Goal: Check status: Check status

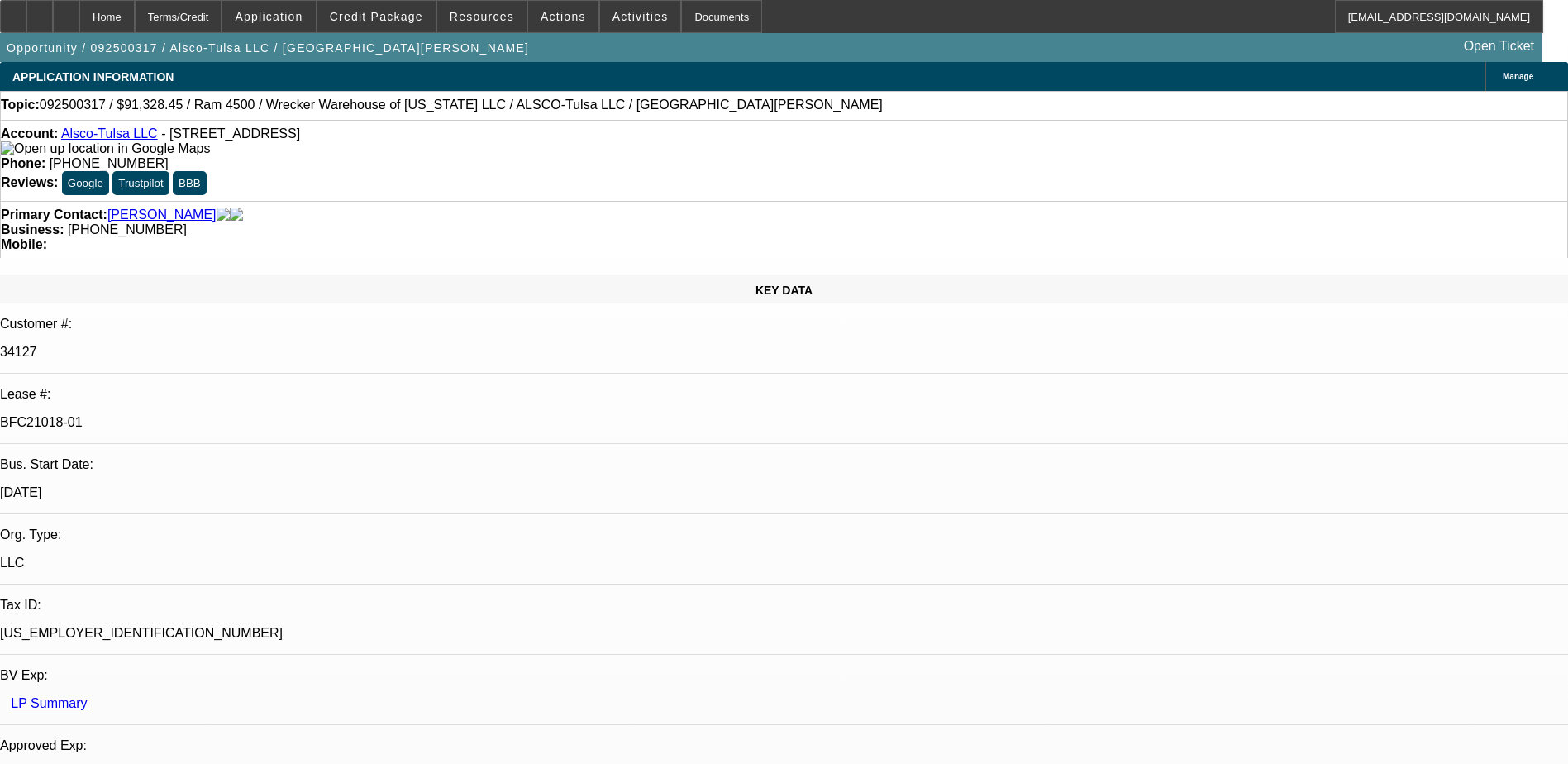
select select "0"
select select "6"
select select "0"
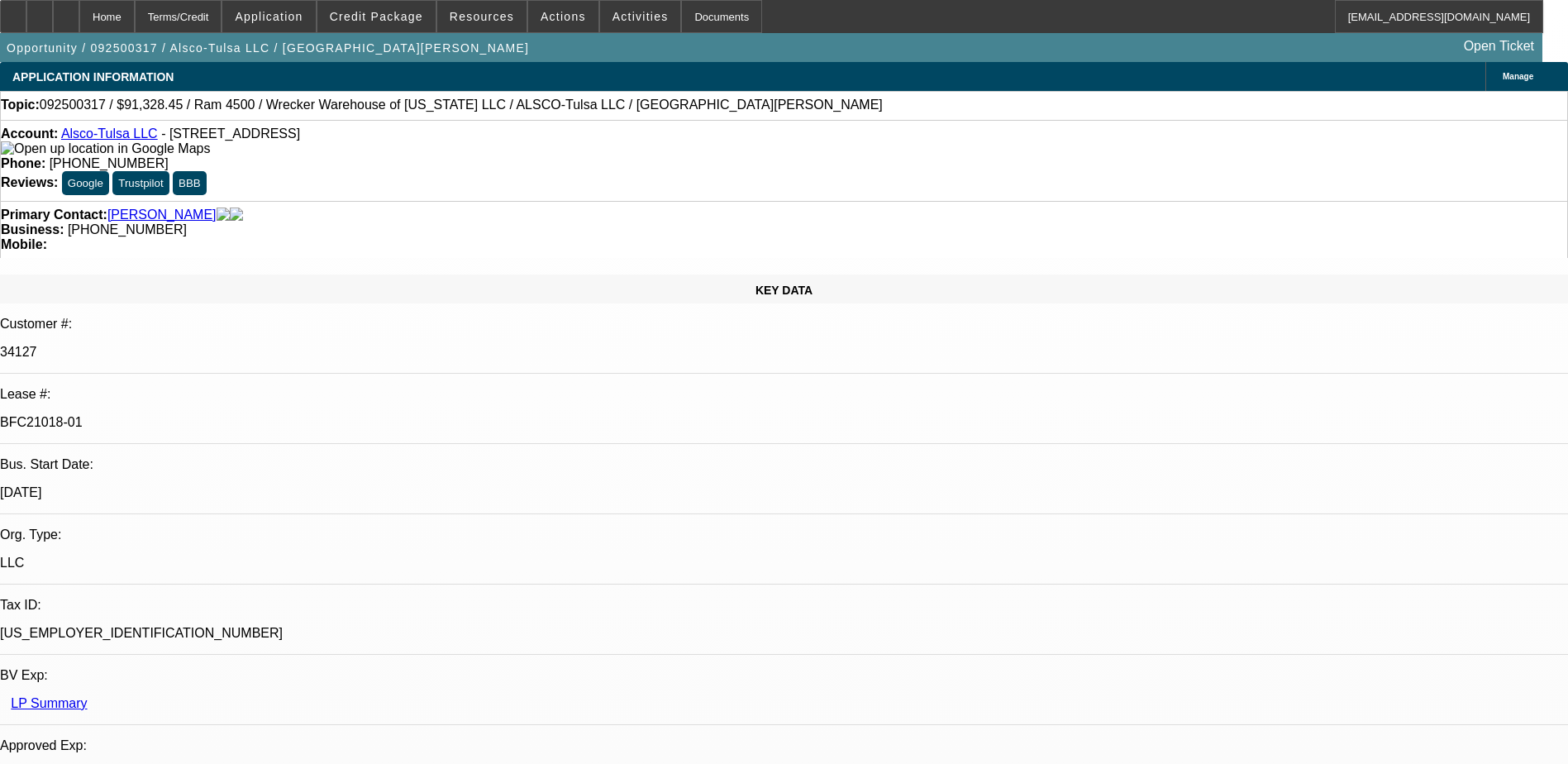
select select "0"
select select "6"
select select "0"
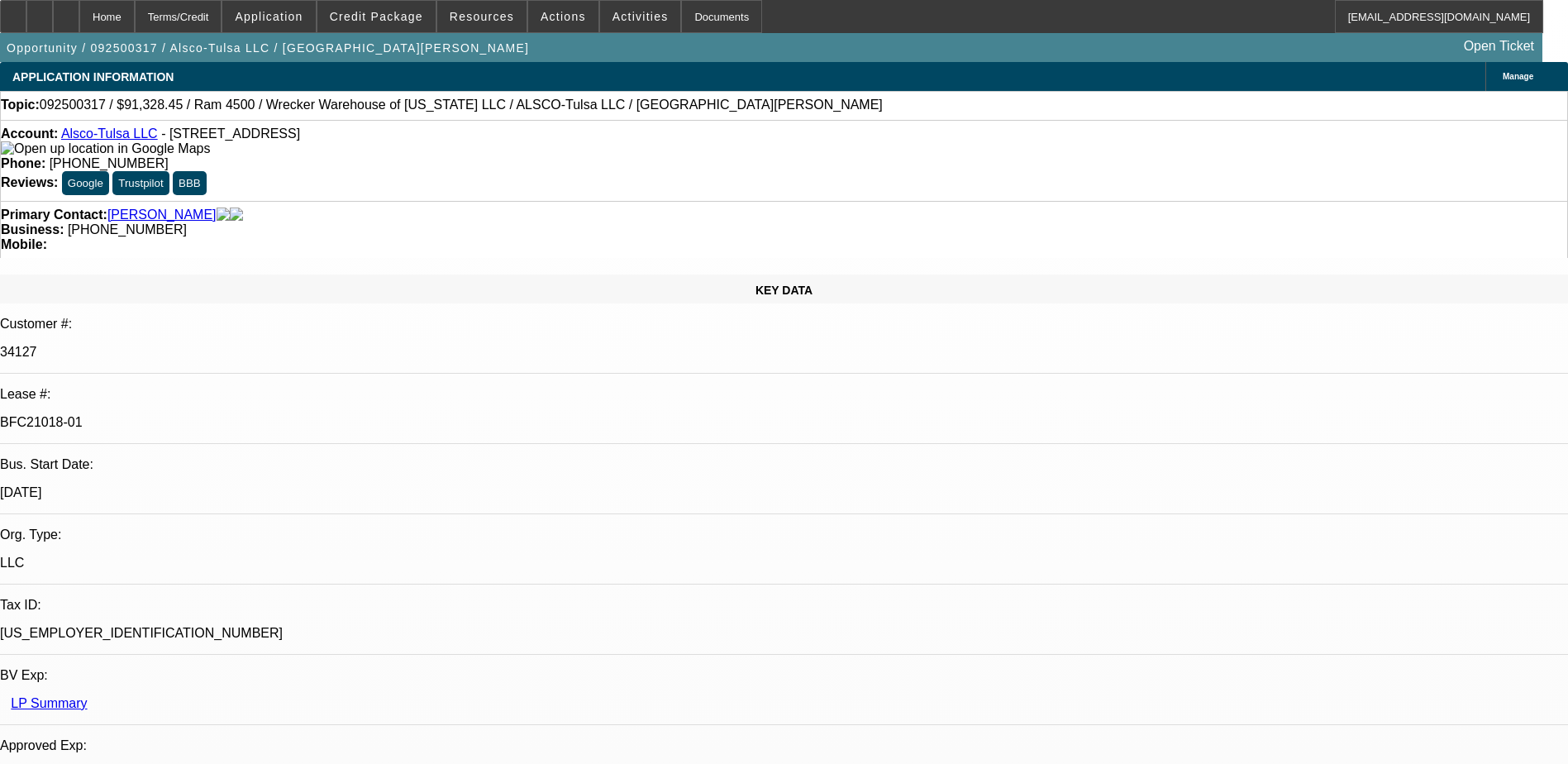
select select "0"
select select "6"
select select "0"
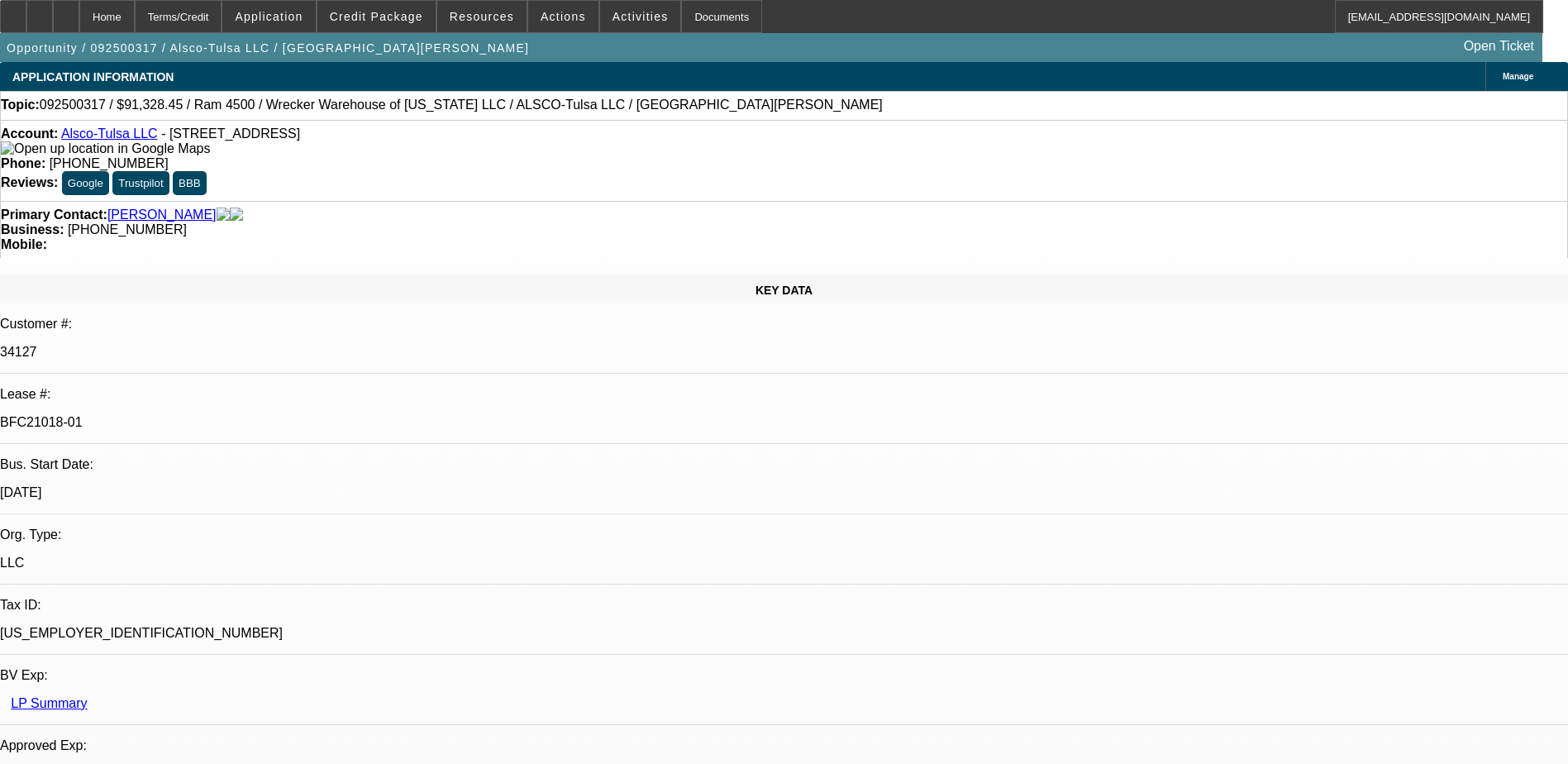
select select "6"
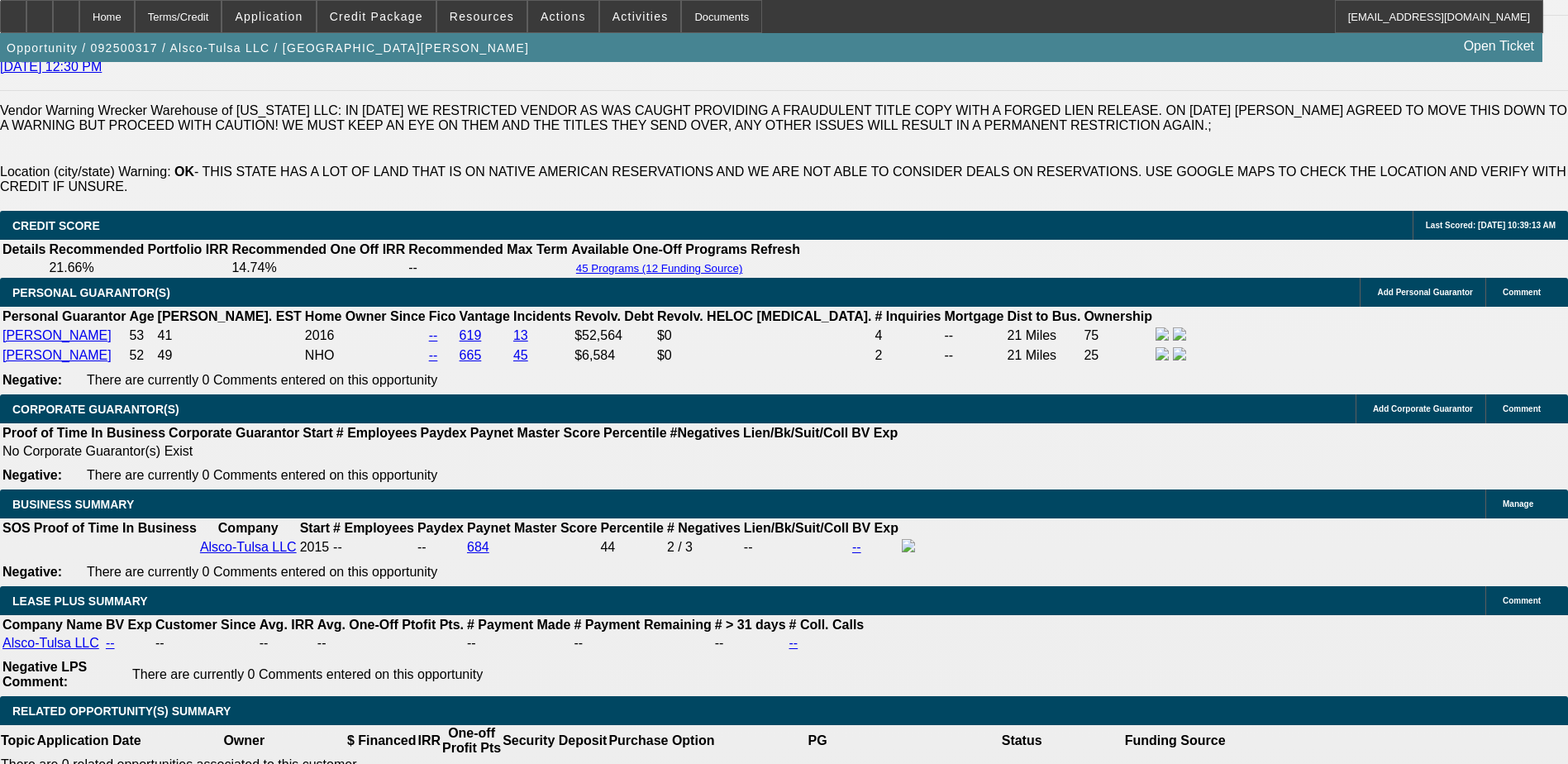
scroll to position [2232, 0]
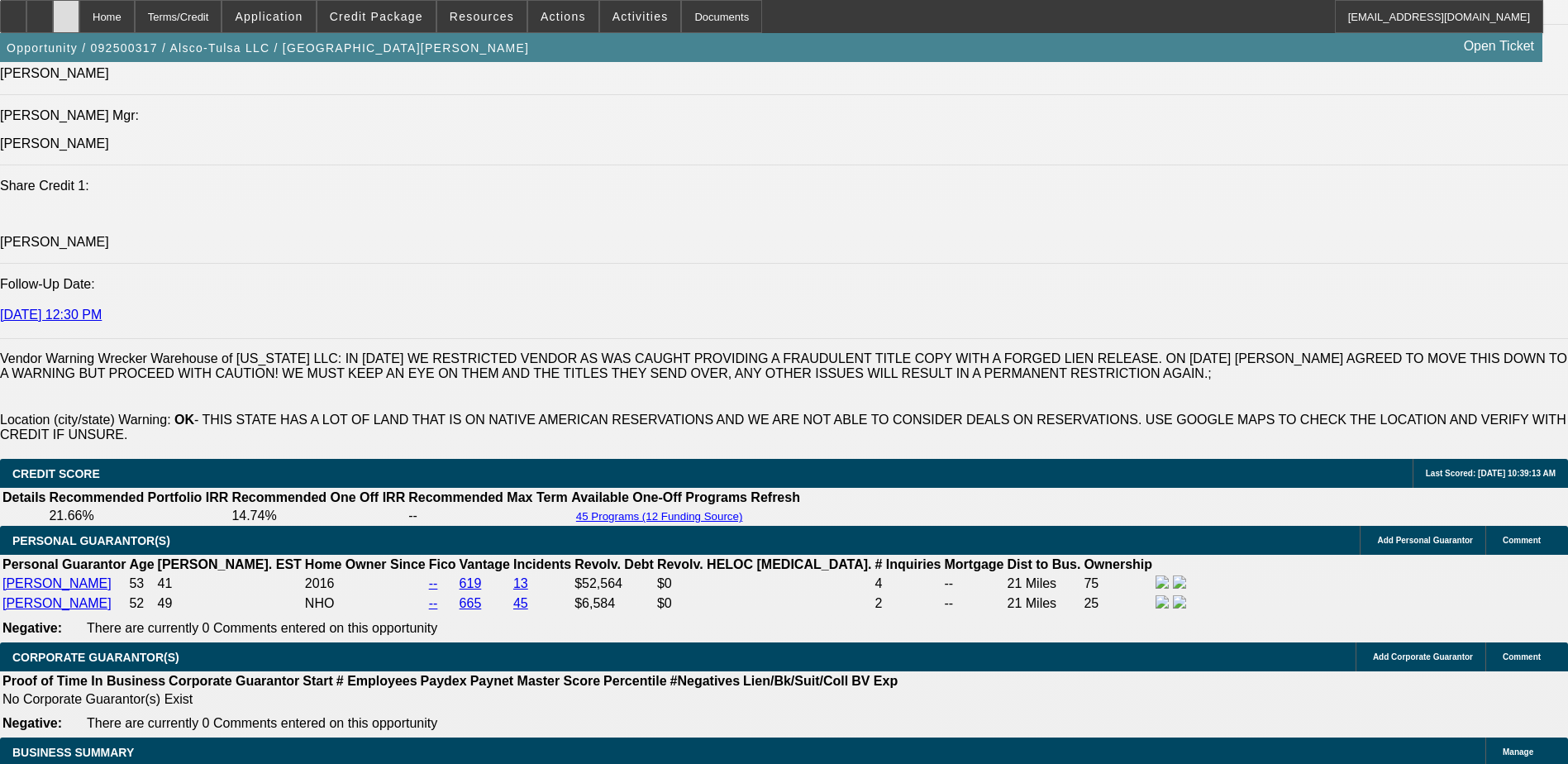
click at [79, 3] on div at bounding box center [65, 16] width 27 height 33
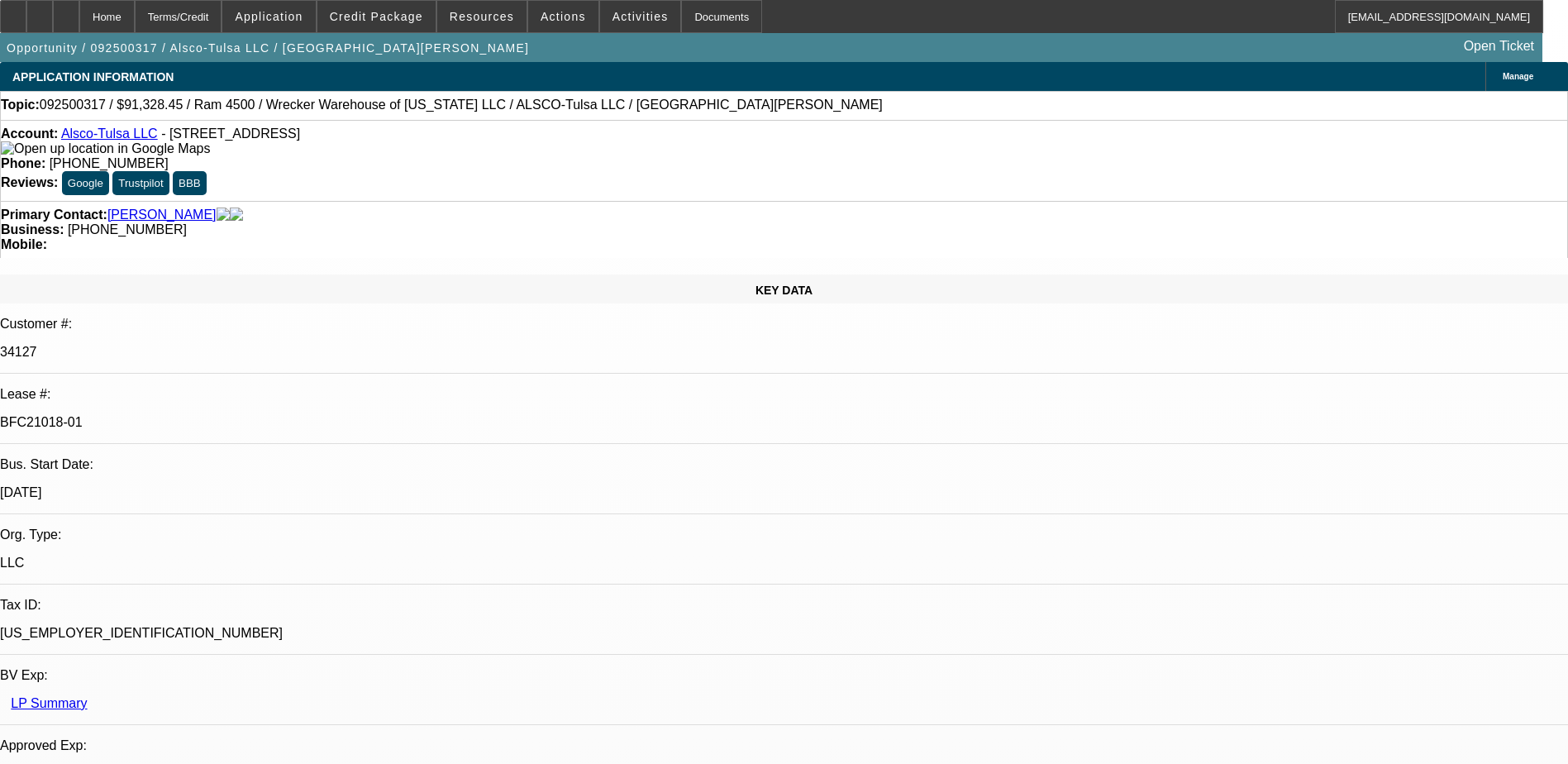
select select "0"
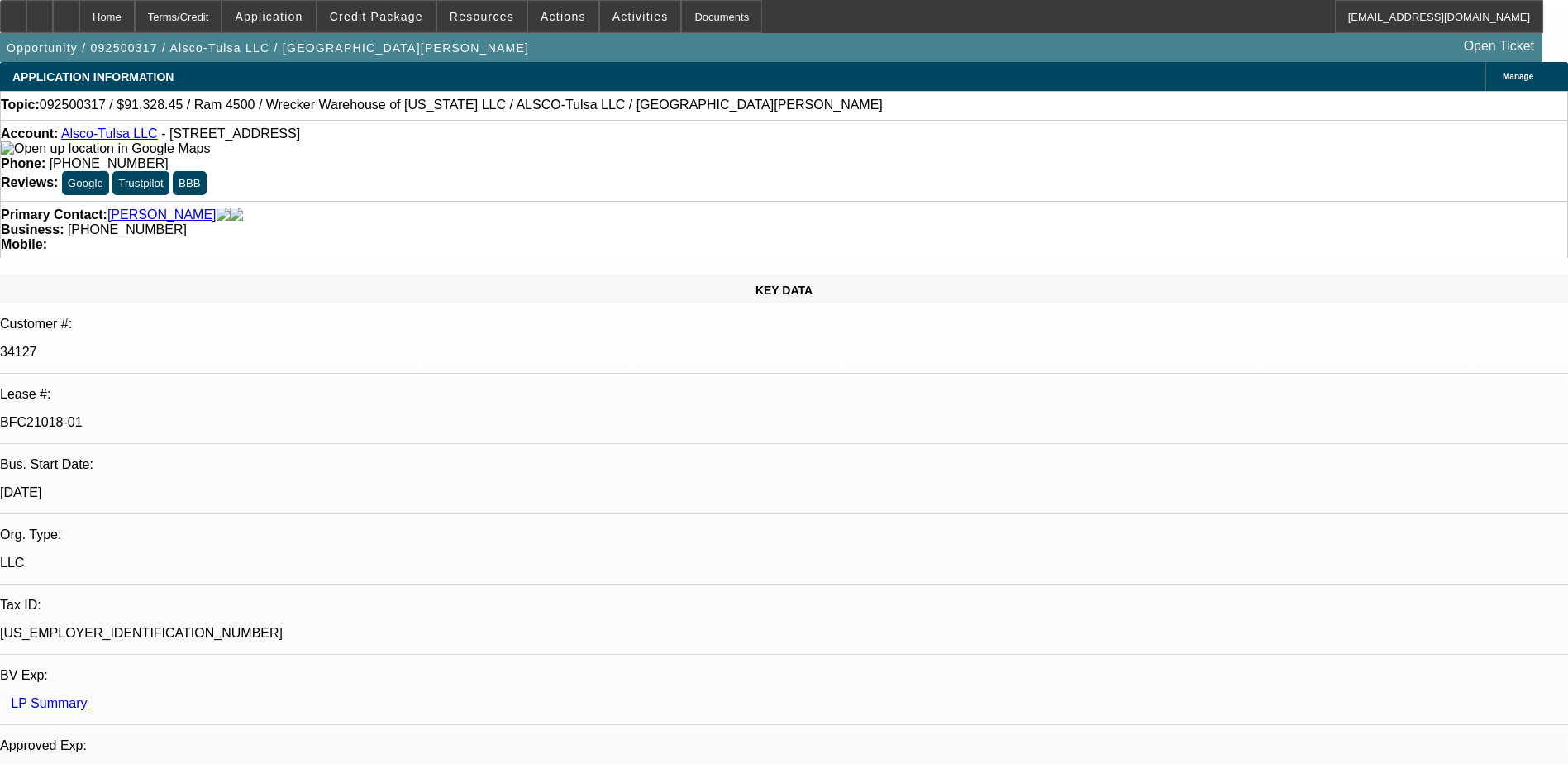
select select "0"
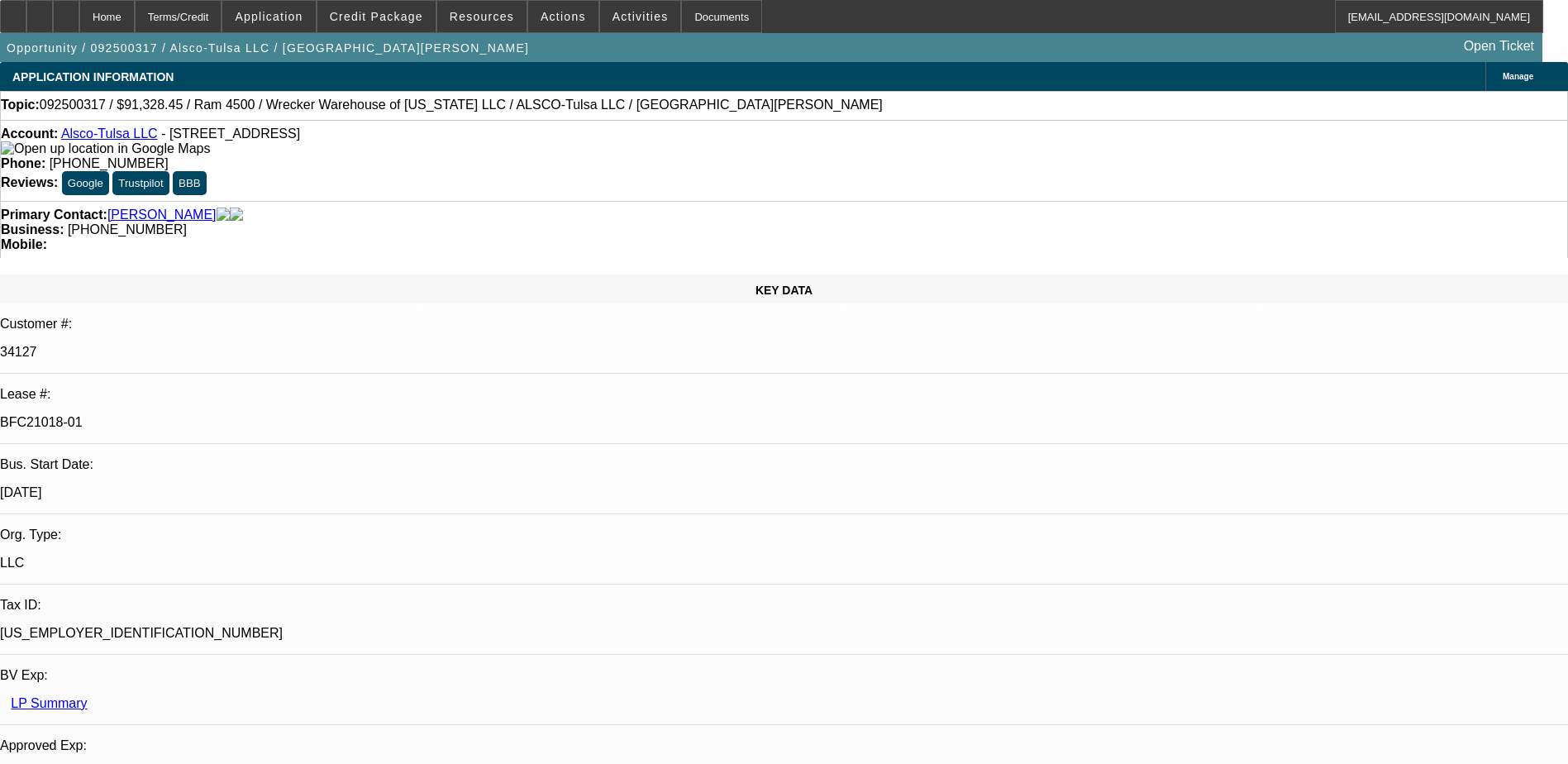
select select "0"
select select "1"
select select "6"
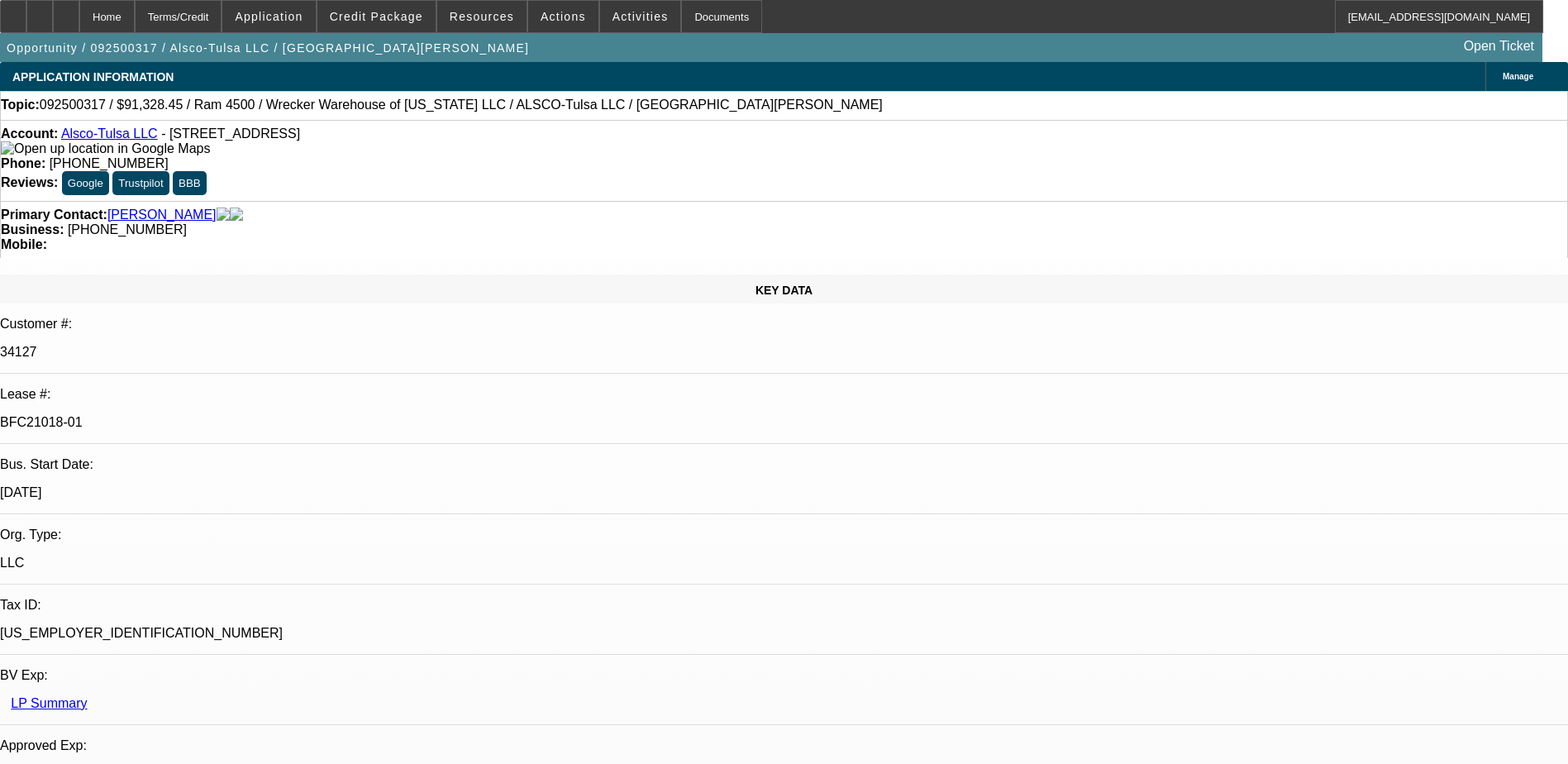
select select "1"
select select "6"
select select "1"
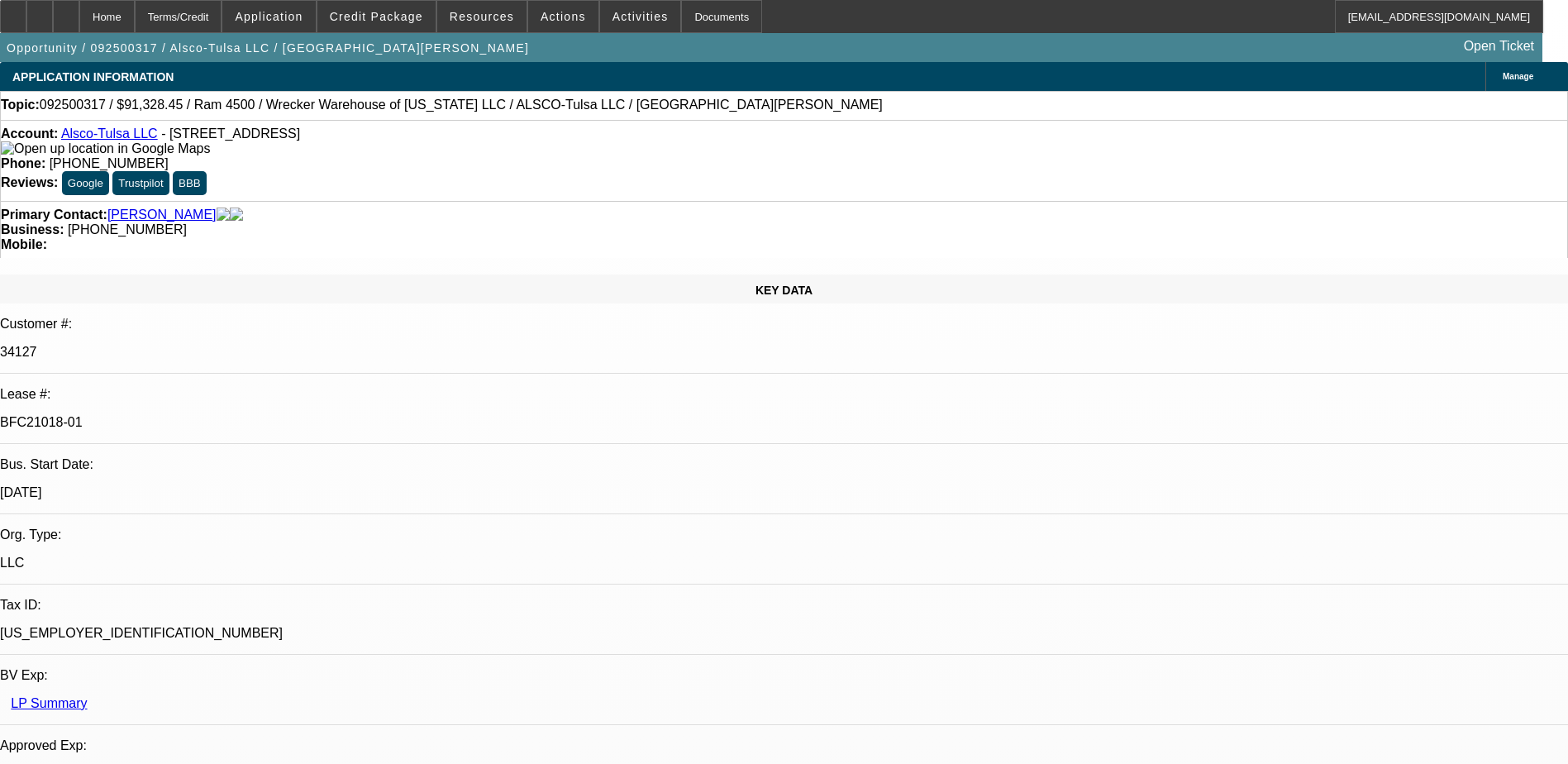
select select "6"
select select "1"
select select "6"
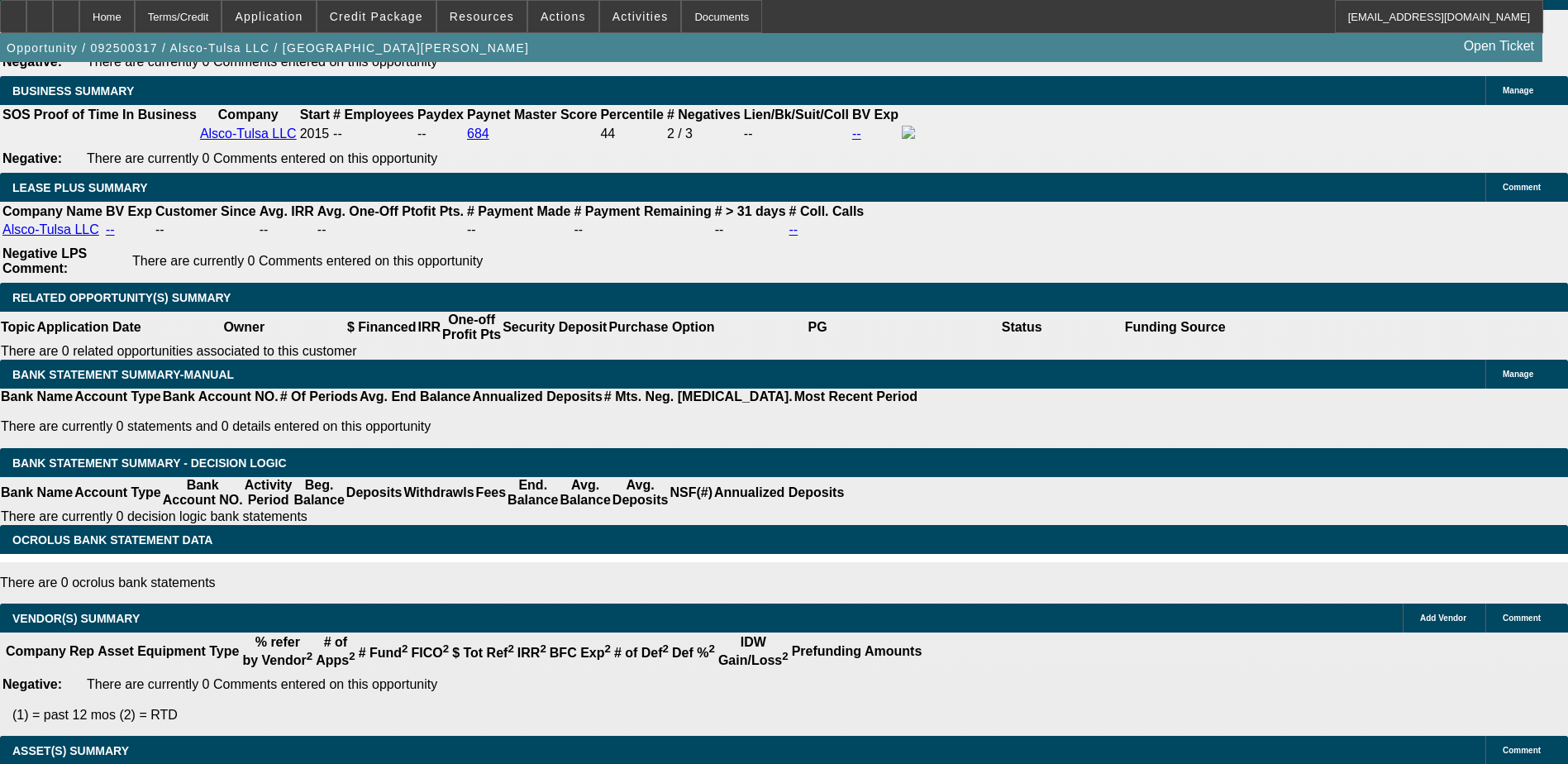
scroll to position [2988, 0]
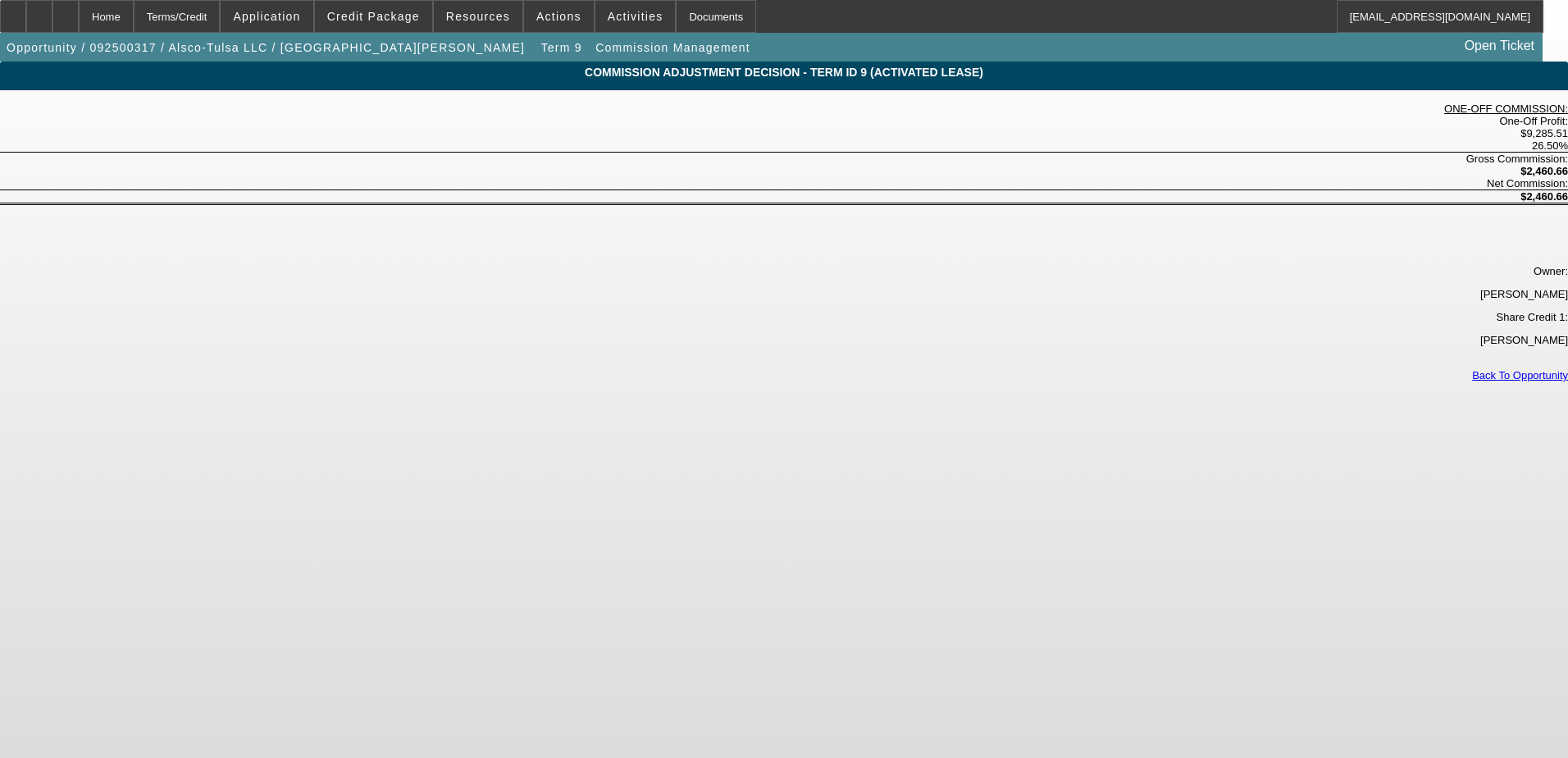
drag, startPoint x: 1162, startPoint y: 163, endPoint x: 1135, endPoint y: 158, distance: 27.5
click at [1472, 369] on link "Back To Opportunity" at bounding box center [1520, 375] width 96 height 13
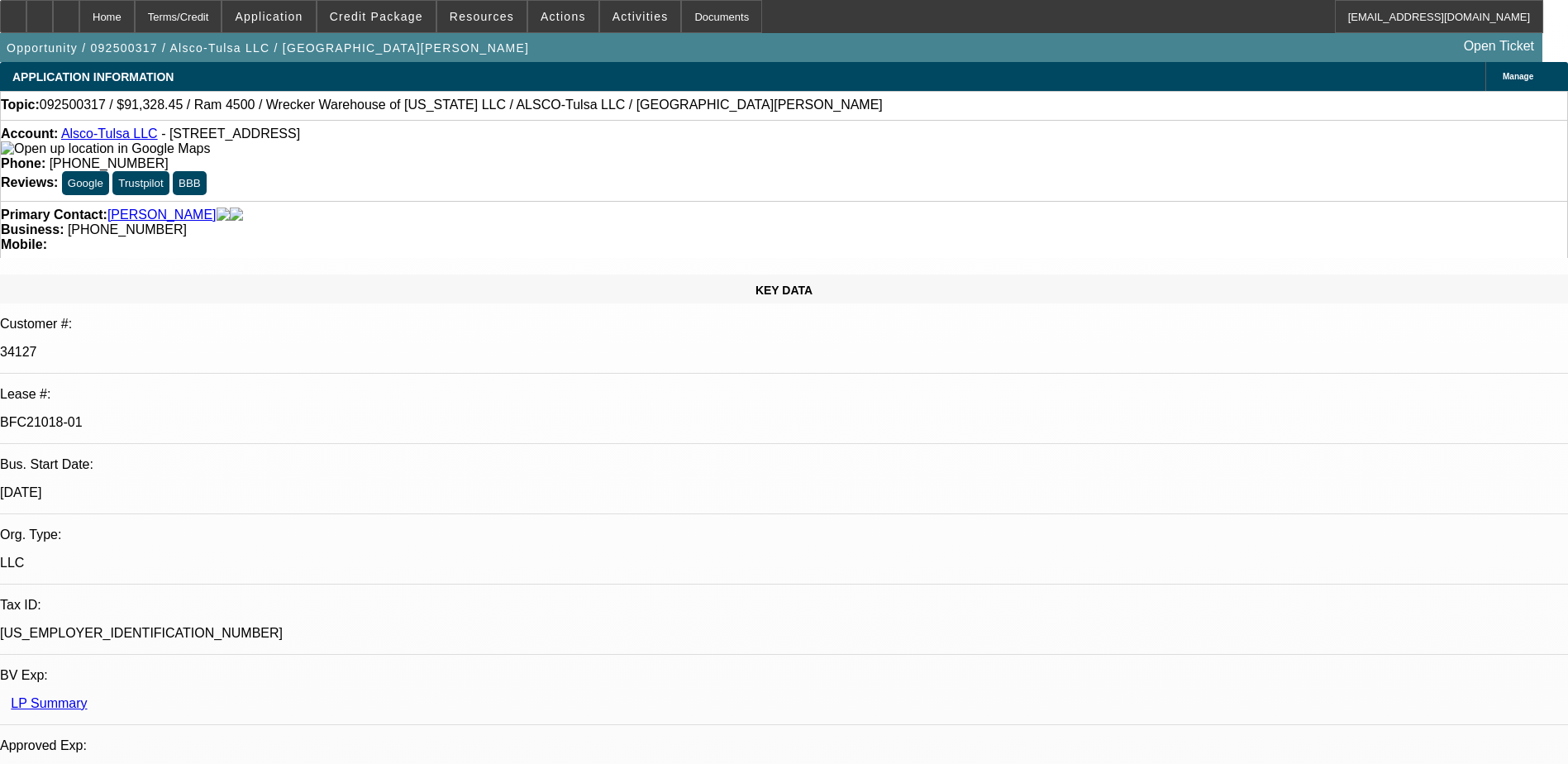
select select "0"
select select "6"
select select "0"
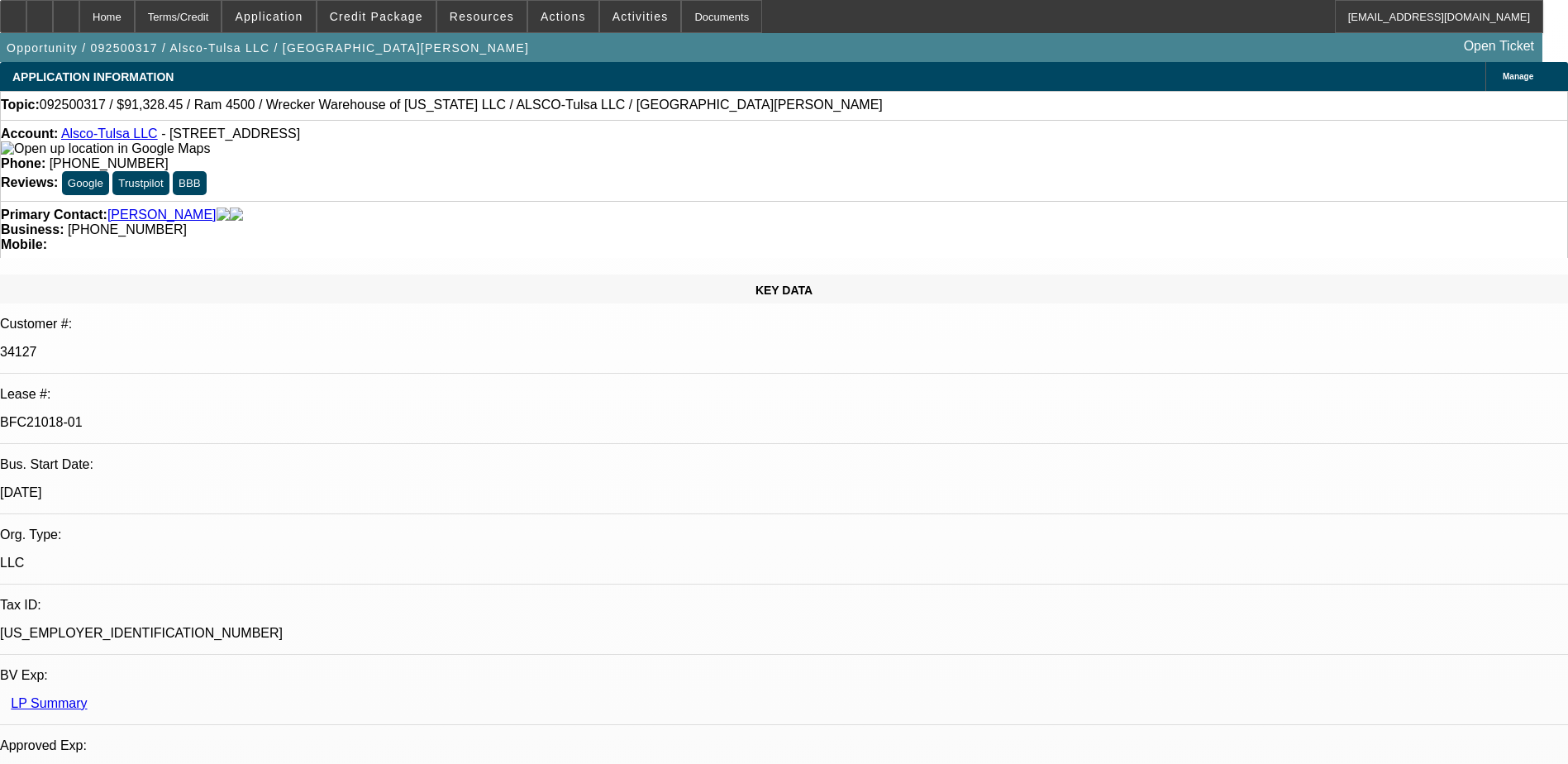
select select "0"
select select "6"
select select "0"
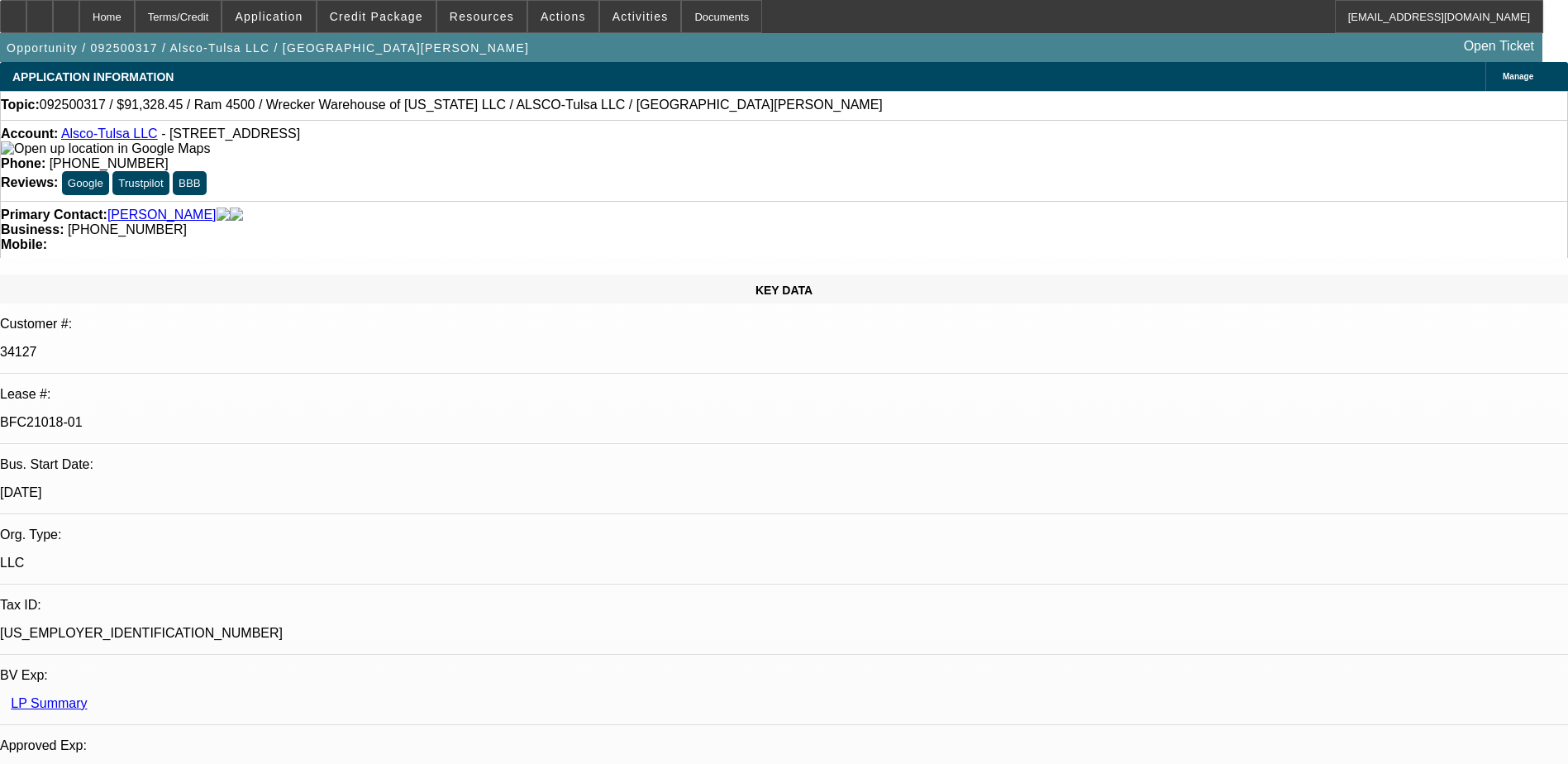
select select "0"
select select "6"
select select "0"
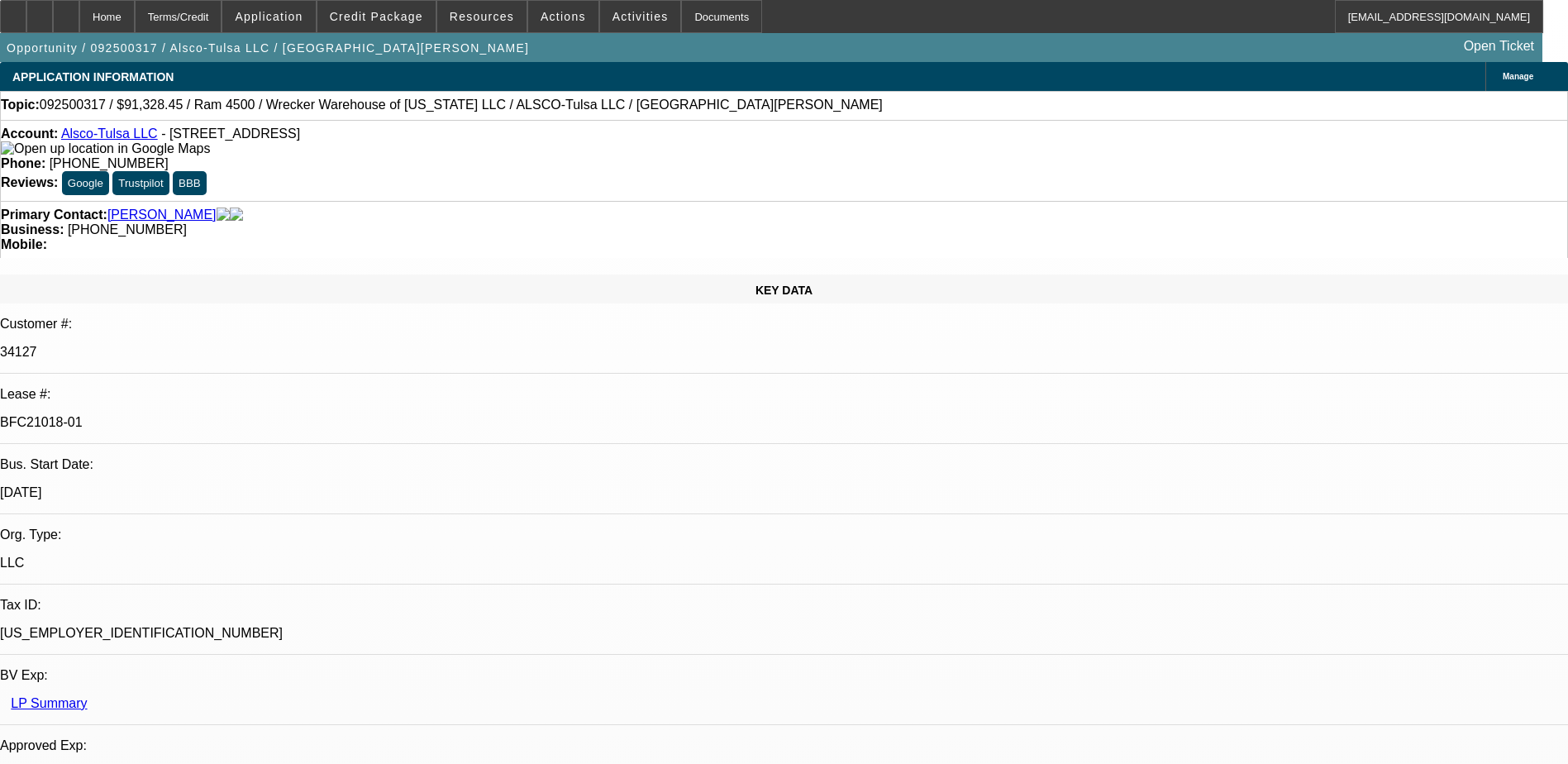
select select "6"
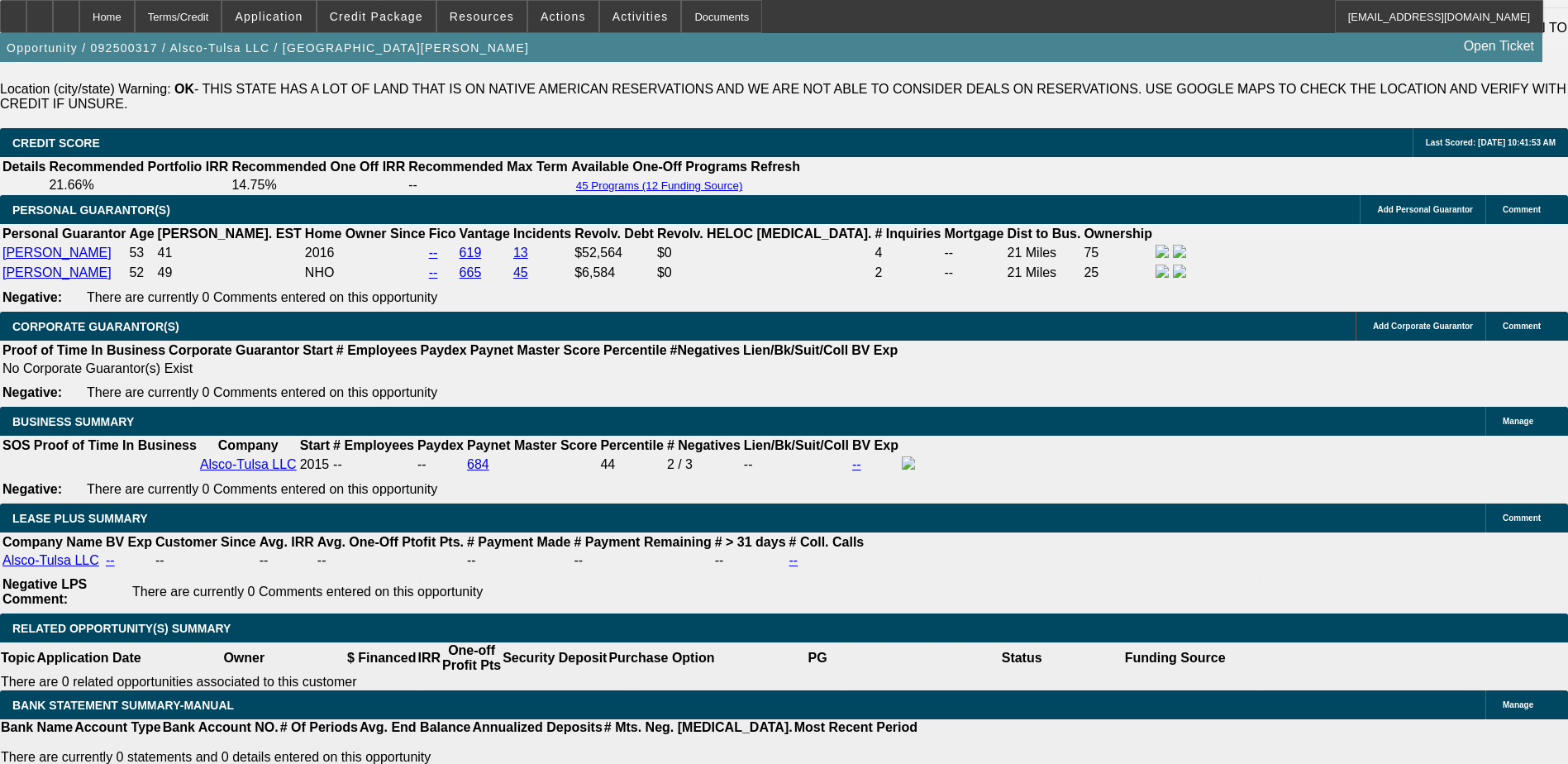
scroll to position [2727, 0]
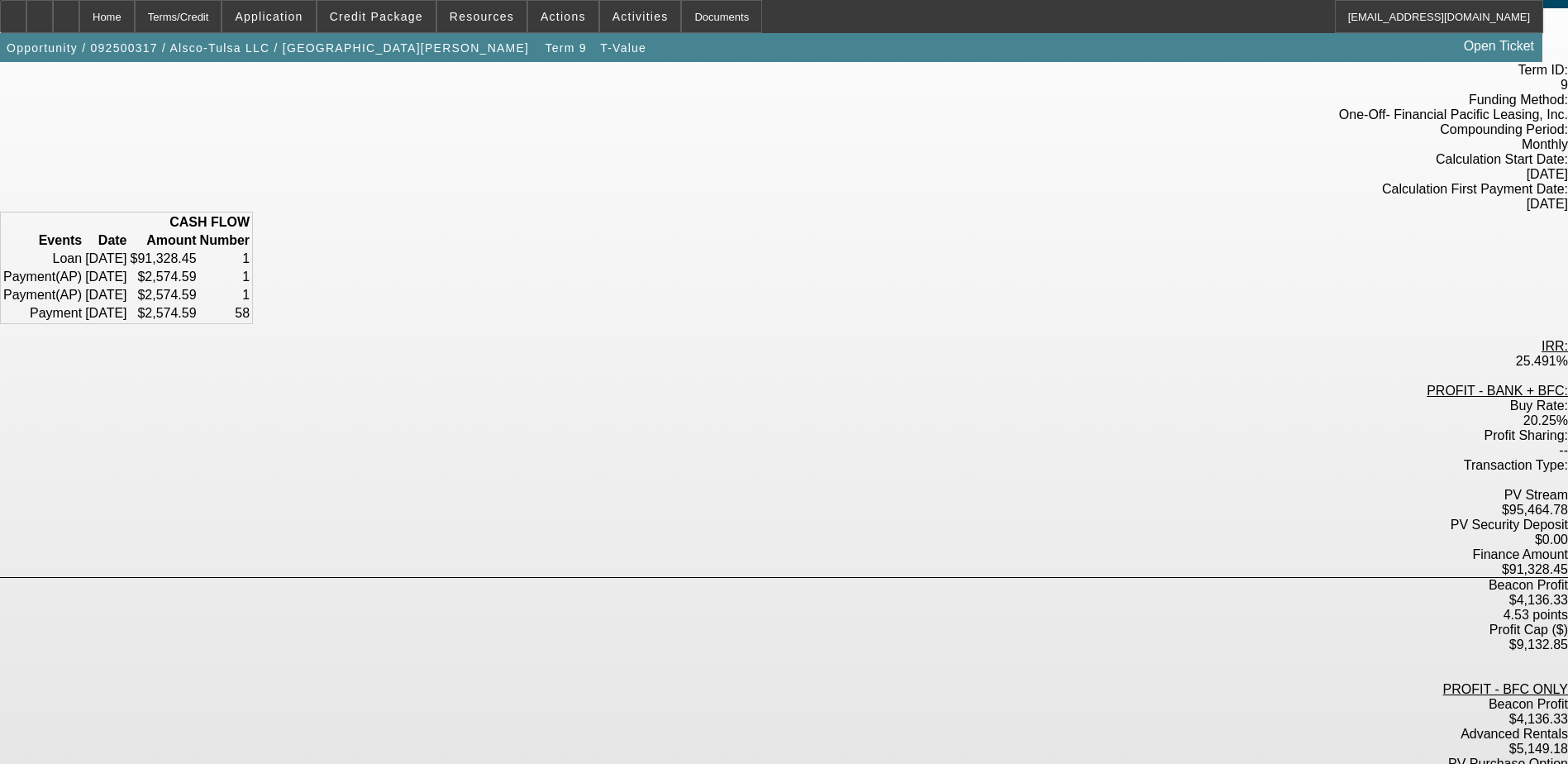
scroll to position [169, 0]
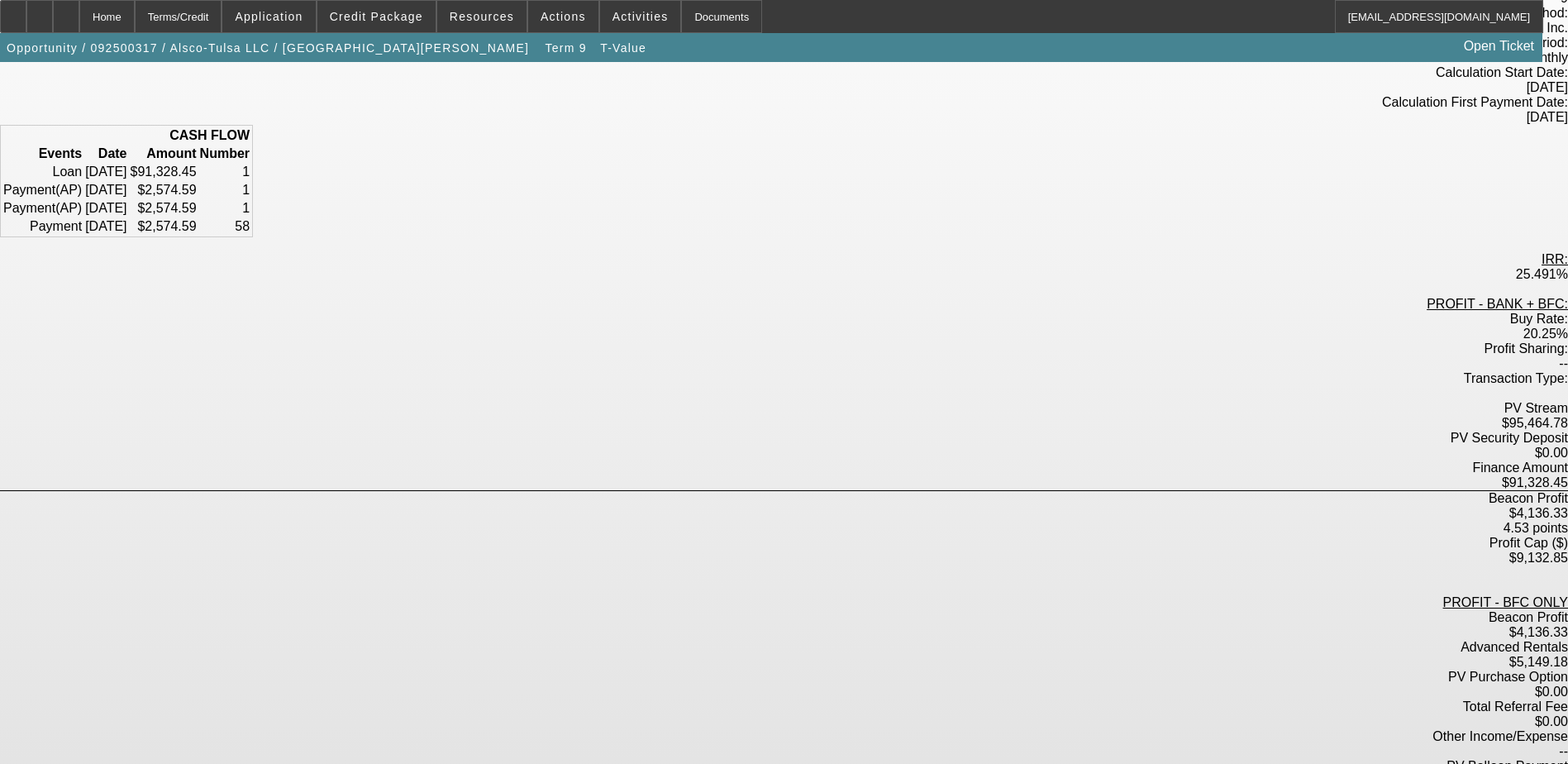
drag, startPoint x: 860, startPoint y: 565, endPoint x: 918, endPoint y: 570, distance: 58.2
drag, startPoint x: 918, startPoint y: 570, endPoint x: 890, endPoint y: 586, distance: 32.2
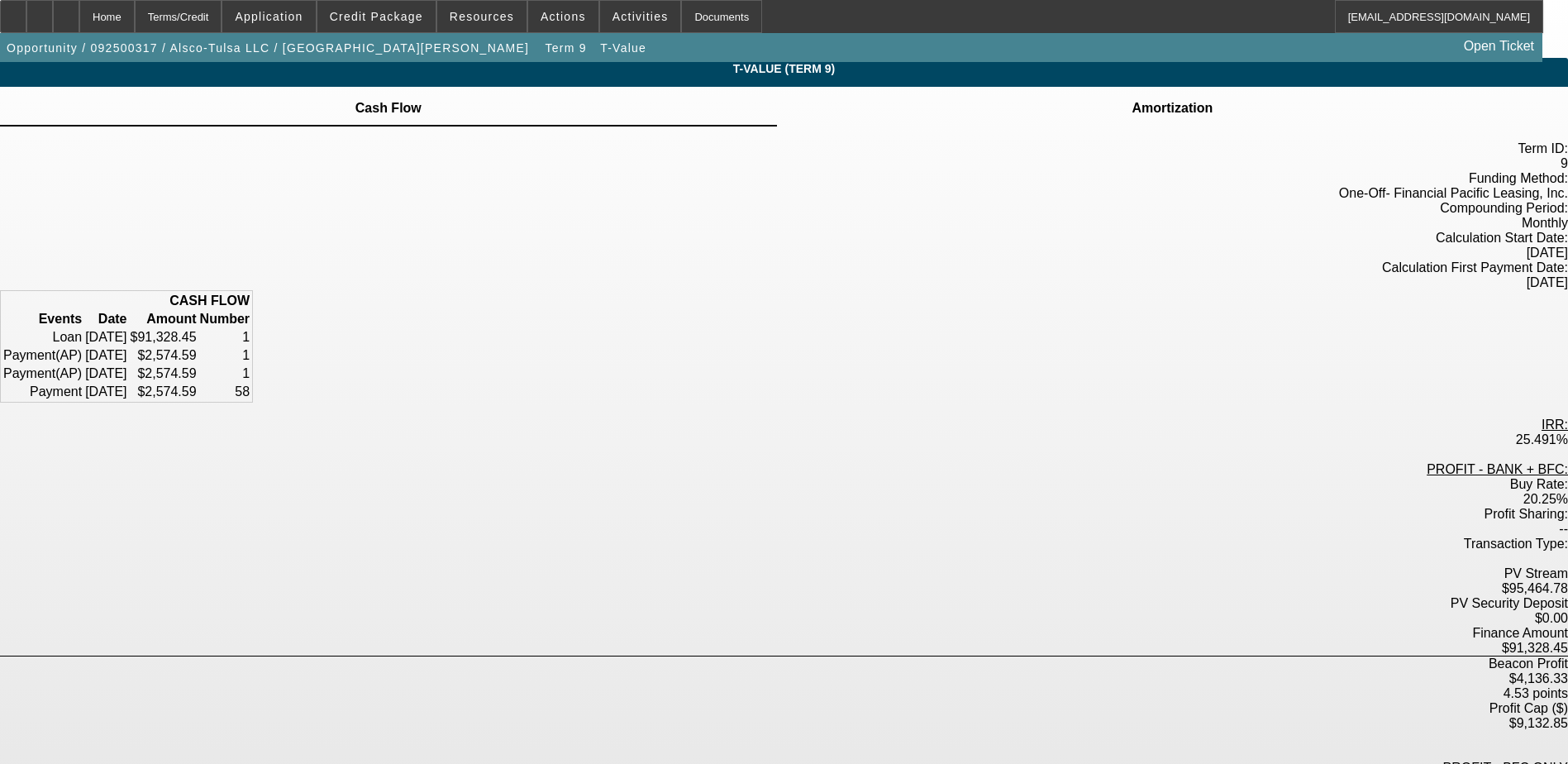
scroll to position [0, 0]
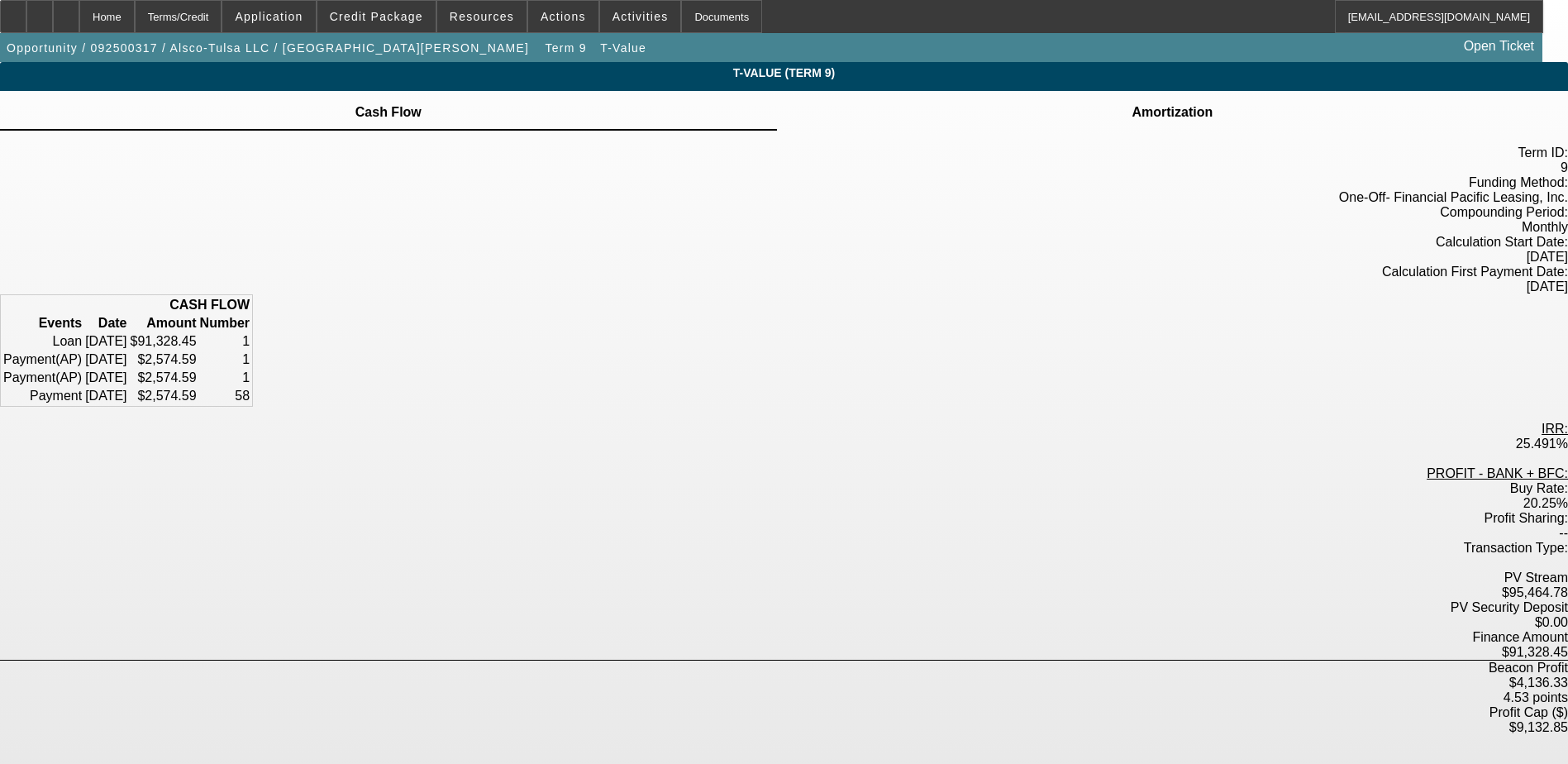
drag, startPoint x: 768, startPoint y: 457, endPoint x: 833, endPoint y: 464, distance: 65.4
click at [833, 466] on div "PROFIT - BANK + BFC: Buy Rate: 20.25% Profit Sharing: -- Transaction Type: PV S…" at bounding box center [784, 735] width 1568 height 539
click at [836, 481] on div "Buy Rate: 20.25%" at bounding box center [784, 496] width 1568 height 30
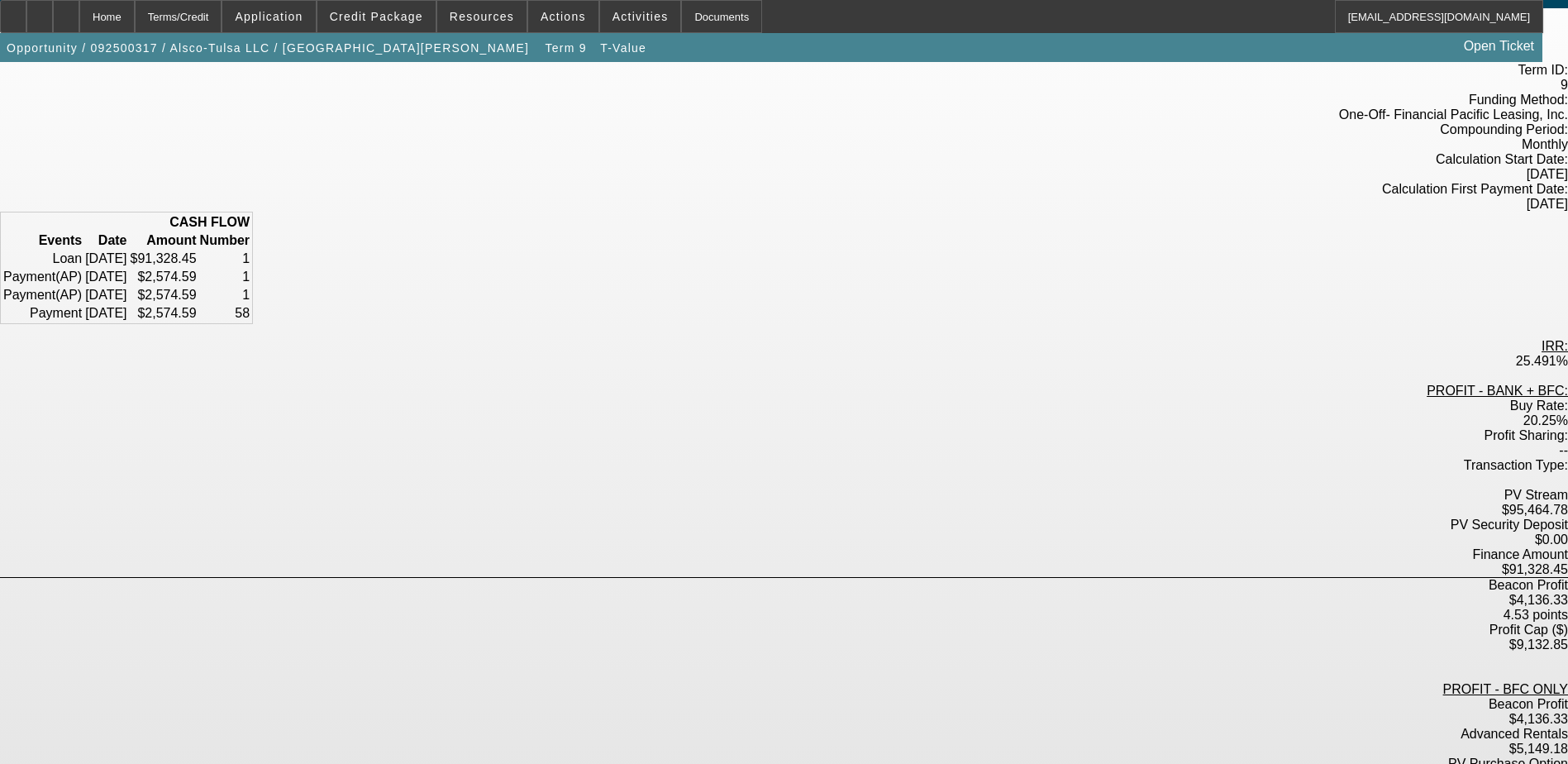
drag, startPoint x: 756, startPoint y: 477, endPoint x: 824, endPoint y: 477, distance: 68.0
click at [824, 593] on div "$4,136.33" at bounding box center [784, 600] width 1568 height 15
drag, startPoint x: 824, startPoint y: 477, endPoint x: 818, endPoint y: 493, distance: 17.1
click at [818, 578] on div "Beacon Profit $4,136.33 4.53 points" at bounding box center [784, 600] width 1568 height 45
click at [808, 593] on div "$4,136.33" at bounding box center [784, 600] width 1568 height 15
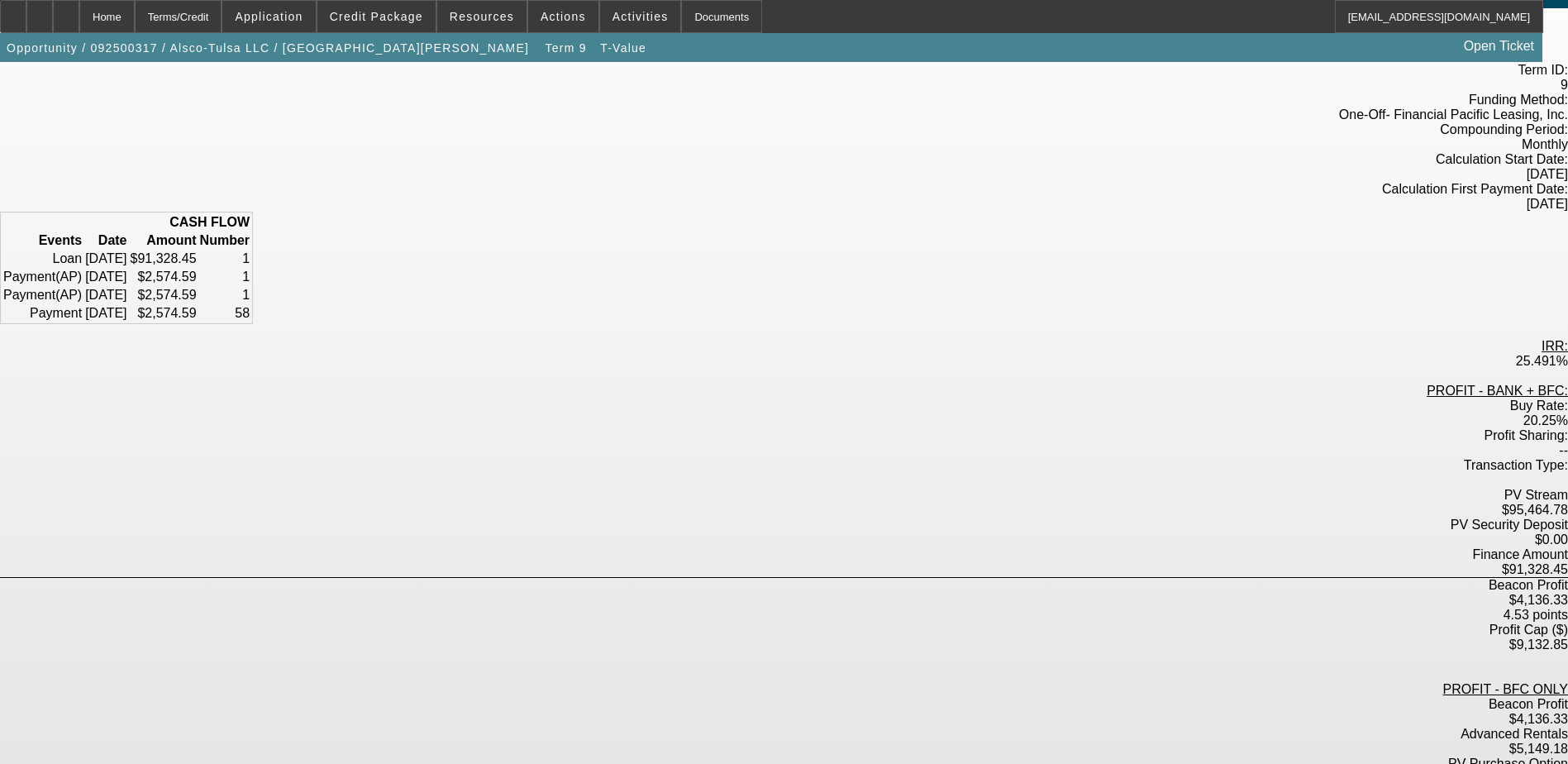
click at [808, 593] on div "$4,136.33" at bounding box center [784, 600] width 1568 height 15
drag, startPoint x: 808, startPoint y: 482, endPoint x: 831, endPoint y: 496, distance: 26.9
click at [831, 608] on div "4.53 points" at bounding box center [784, 615] width 1568 height 15
click at [802, 593] on div "$4,136.33" at bounding box center [784, 600] width 1568 height 15
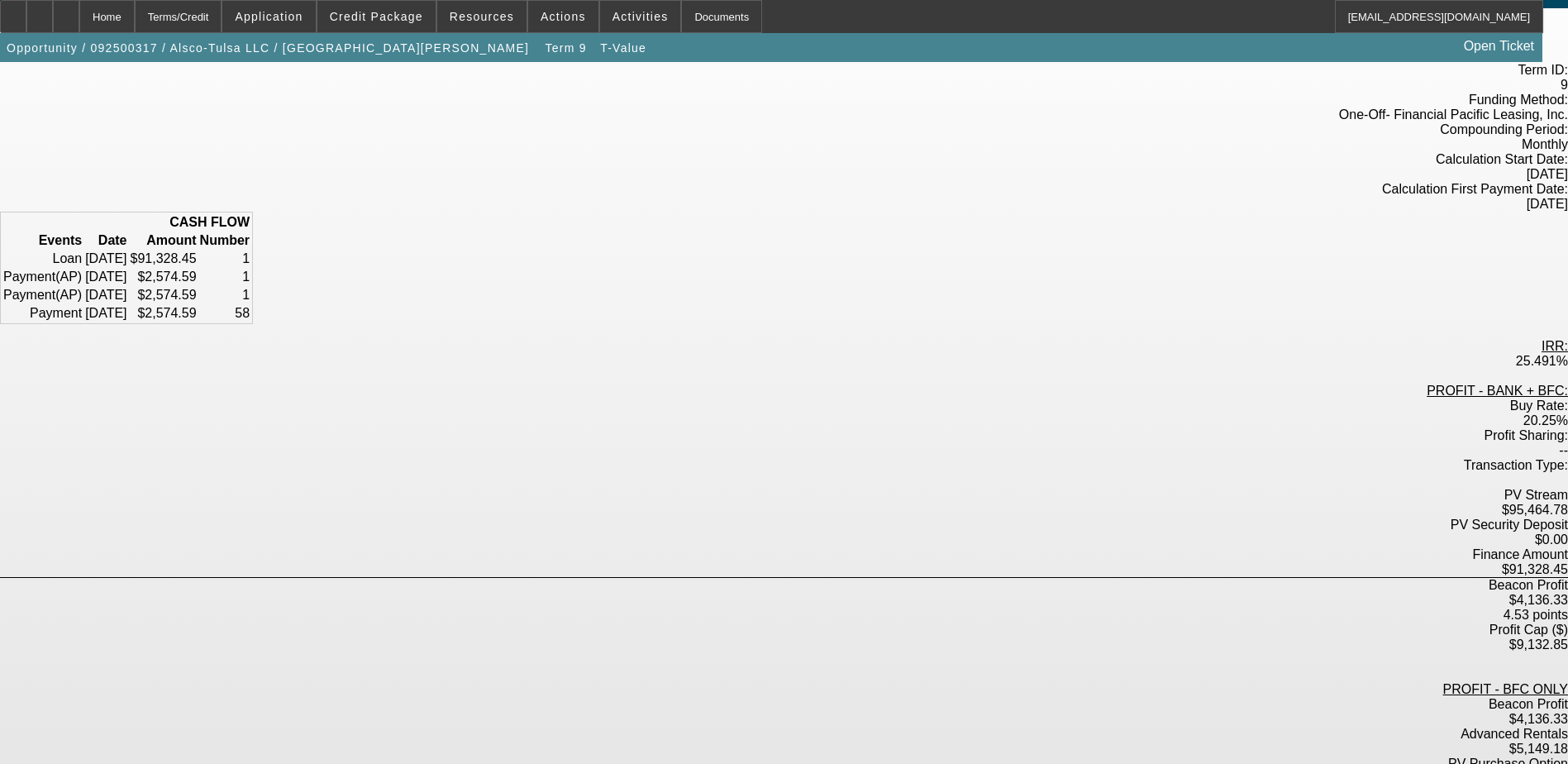
click at [802, 593] on div "$4,136.33" at bounding box center [784, 600] width 1568 height 15
drag, startPoint x: 802, startPoint y: 472, endPoint x: 855, endPoint y: 500, distance: 59.9
click at [855, 608] on div "4.53 points" at bounding box center [784, 615] width 1568 height 15
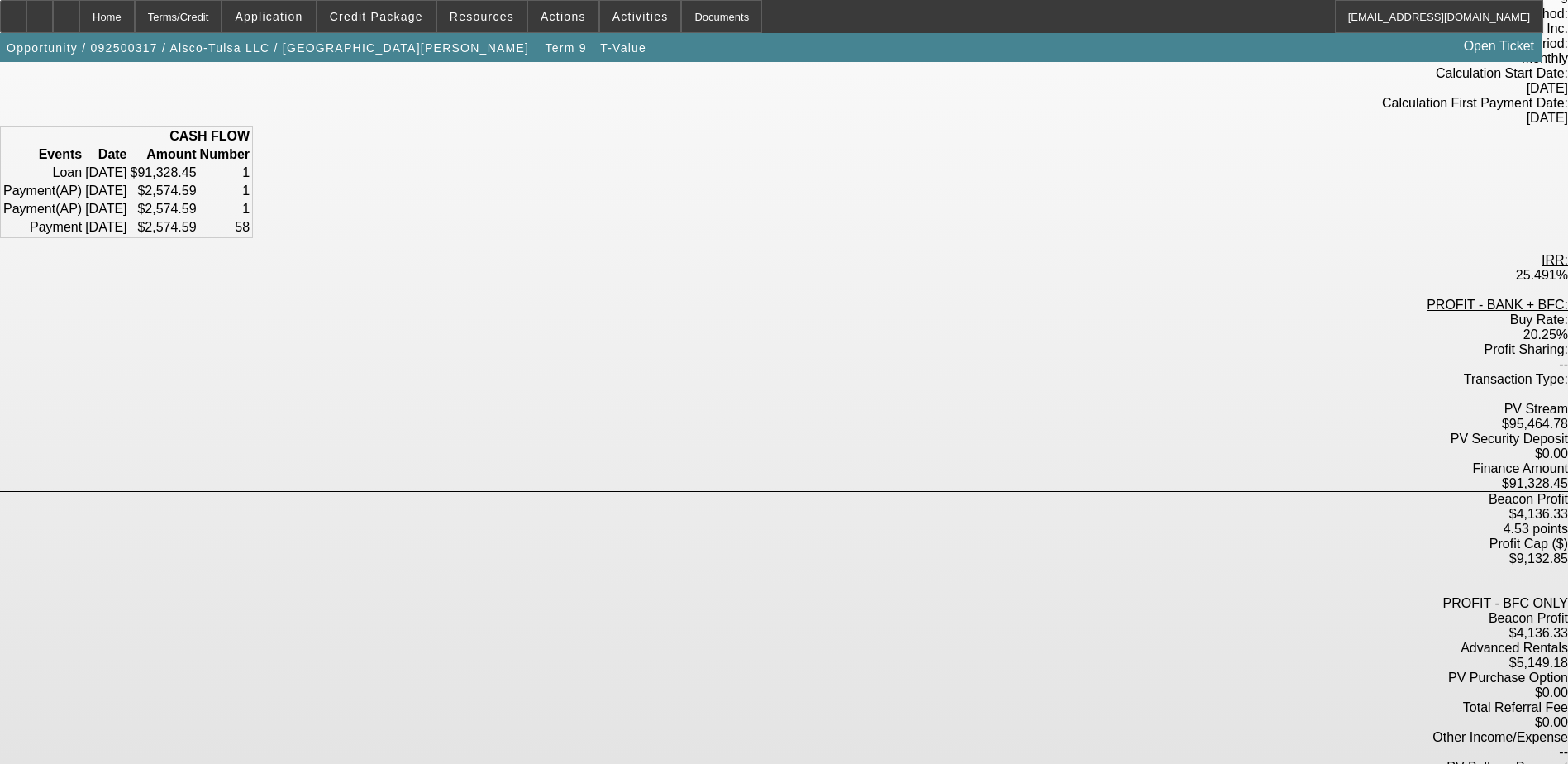
scroll to position [169, 0]
click at [785, 624] on div "$4,136.33" at bounding box center [784, 631] width 1568 height 15
drag, startPoint x: 785, startPoint y: 483, endPoint x: 785, endPoint y: 493, distance: 10.0
click at [1510, 654] on label "$5,149.18" at bounding box center [1538, 661] width 58 height 14
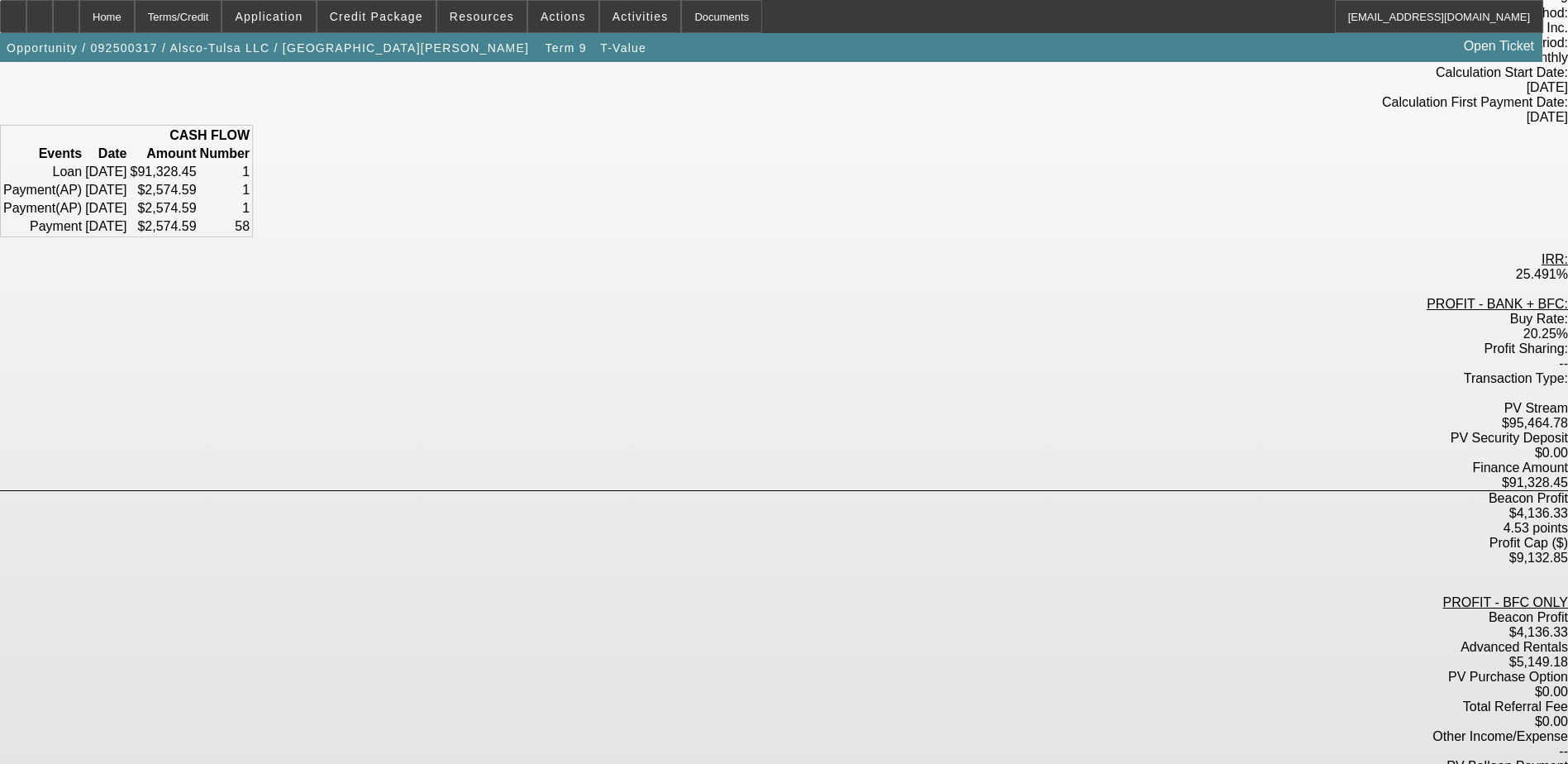
click at [1510, 654] on label "$5,149.18" at bounding box center [1538, 661] width 58 height 14
drag, startPoint x: 785, startPoint y: 493, endPoint x: 866, endPoint y: 535, distance: 91.2
click at [878, 700] on div "Total Referral Fee $0.00" at bounding box center [784, 715] width 1568 height 30
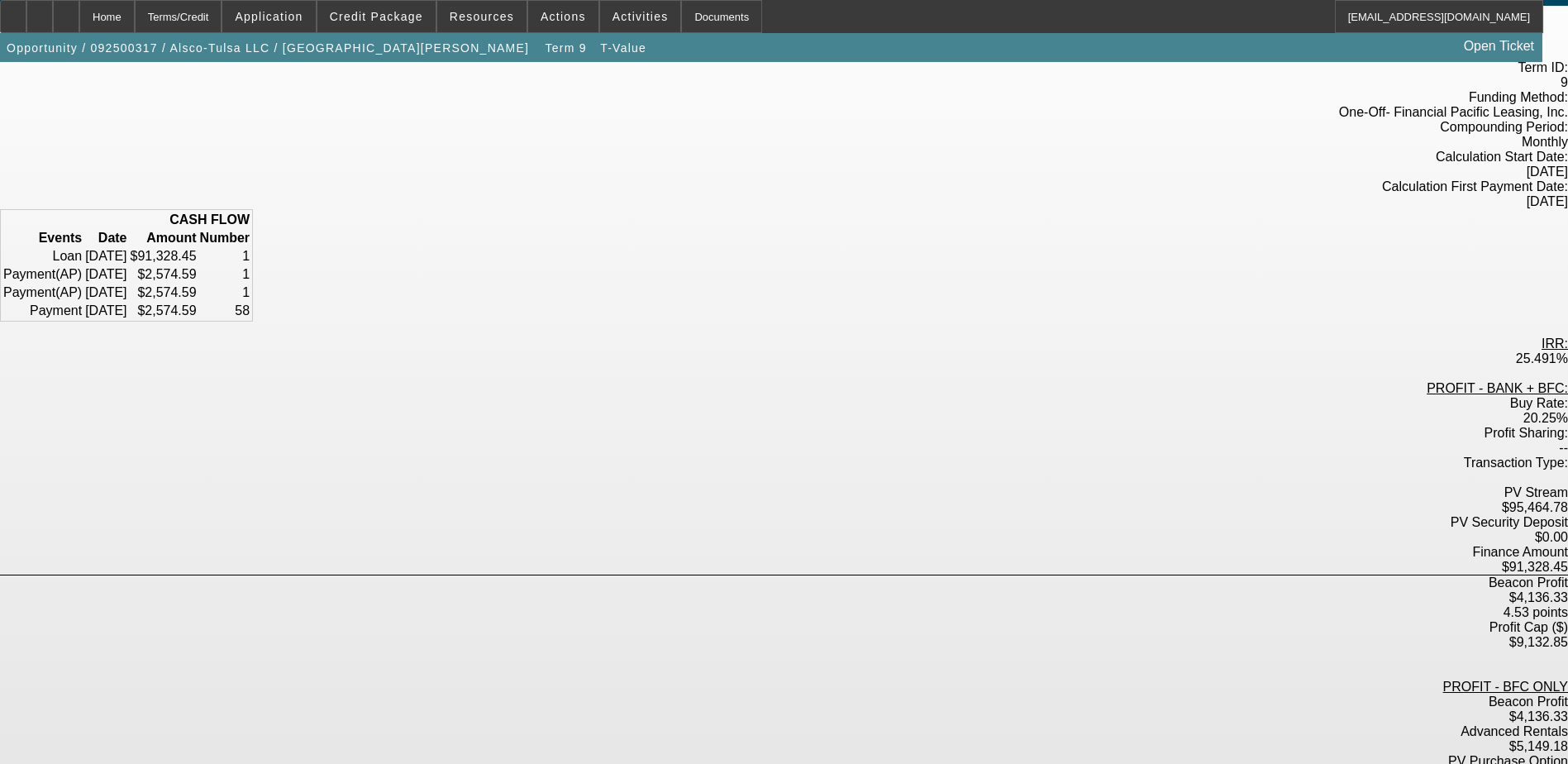
scroll to position [0, 0]
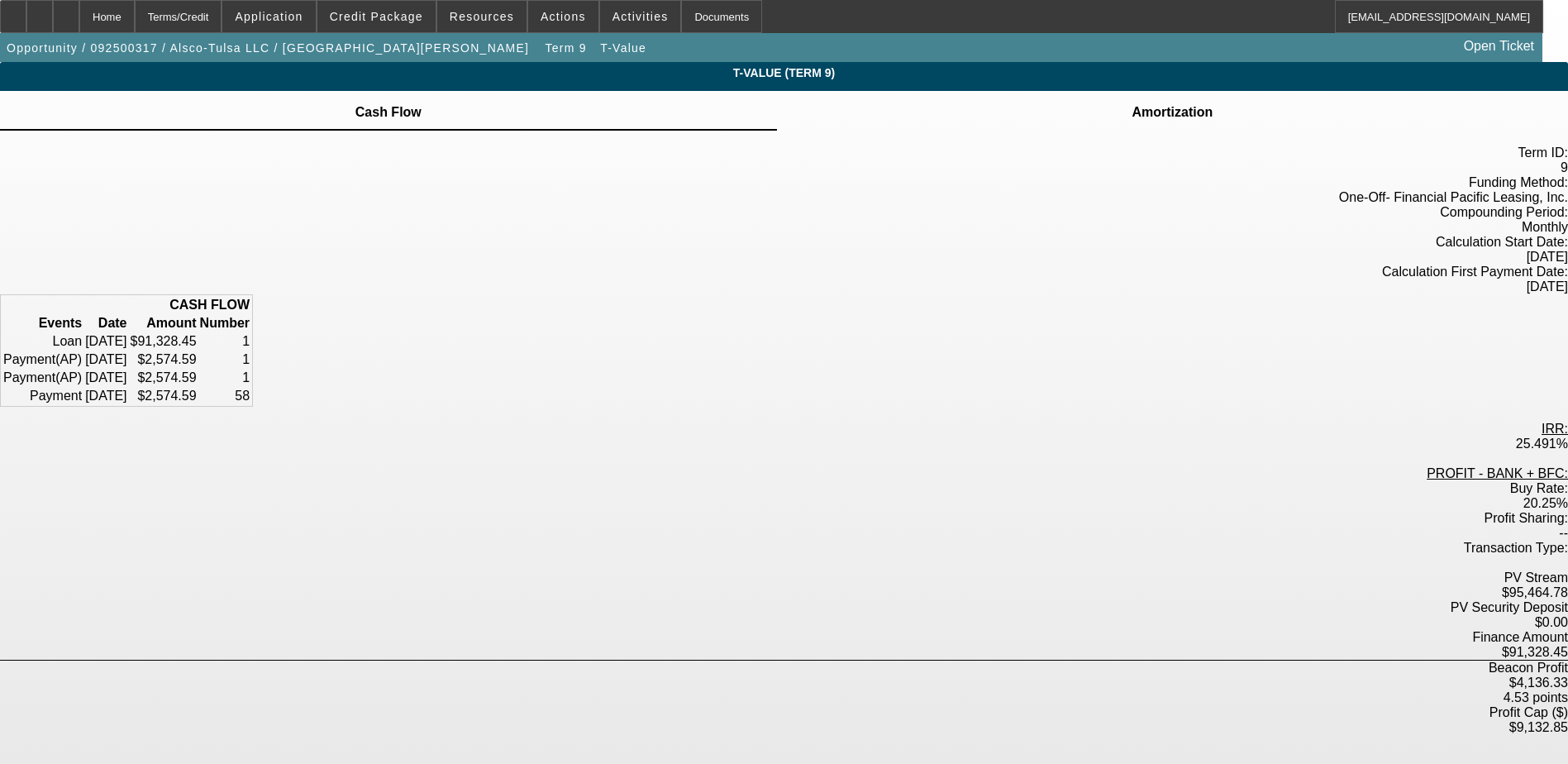
click at [1131, 103] on td at bounding box center [1173, 103] width 83 height 2
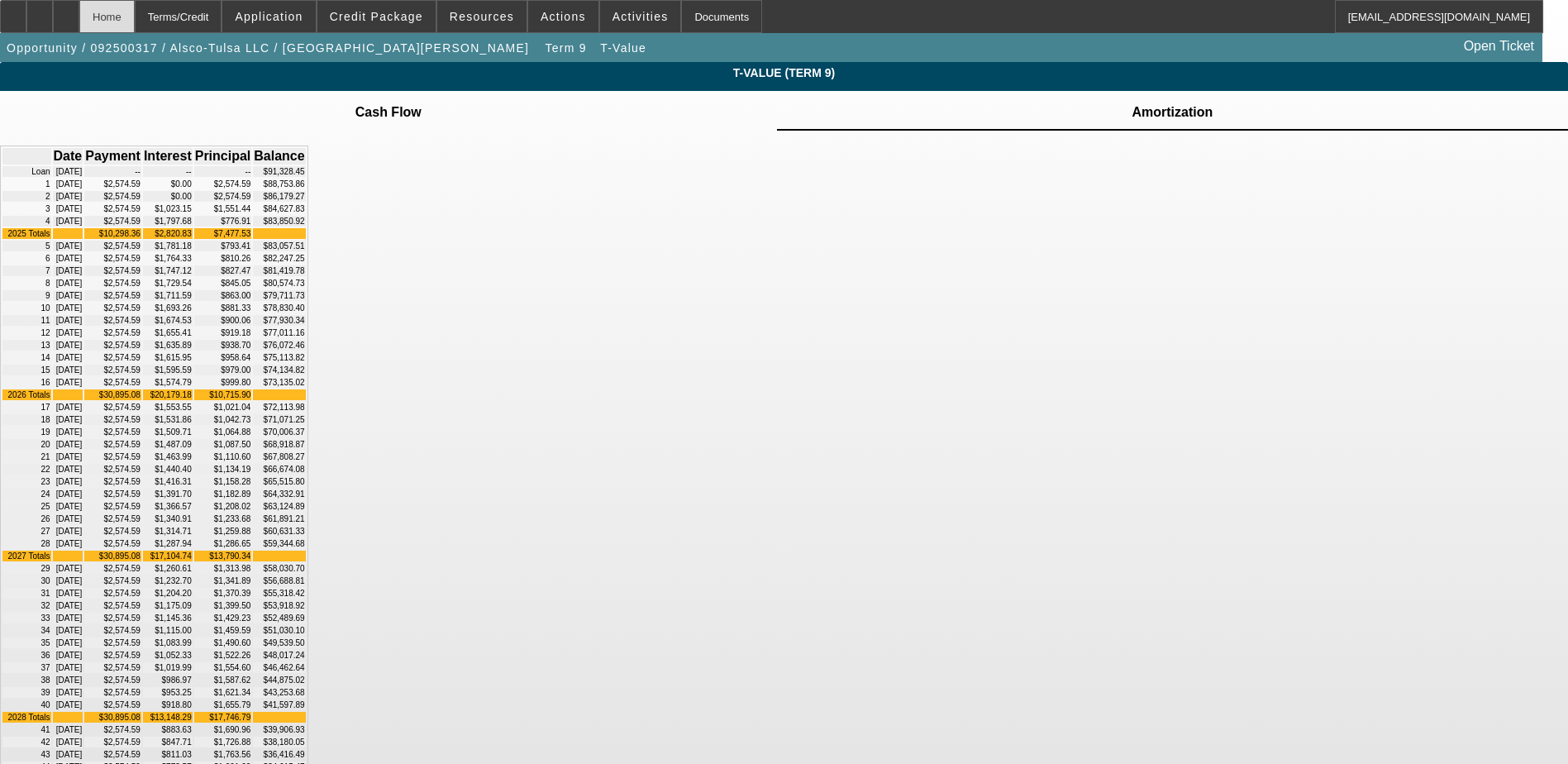
click at [135, 8] on div "Home" at bounding box center [107, 16] width 55 height 33
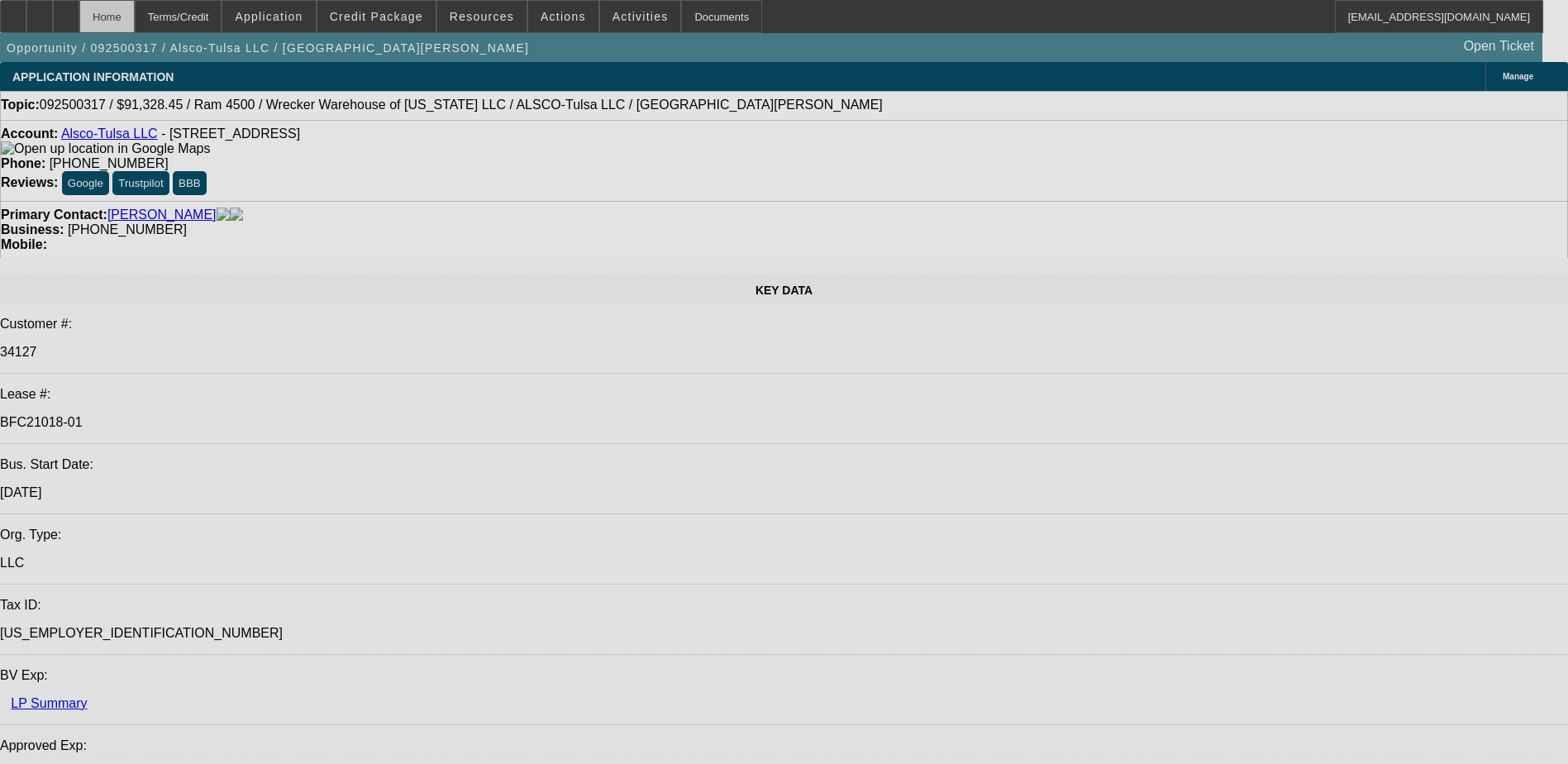
select select "0"
select select "6"
select select "0"
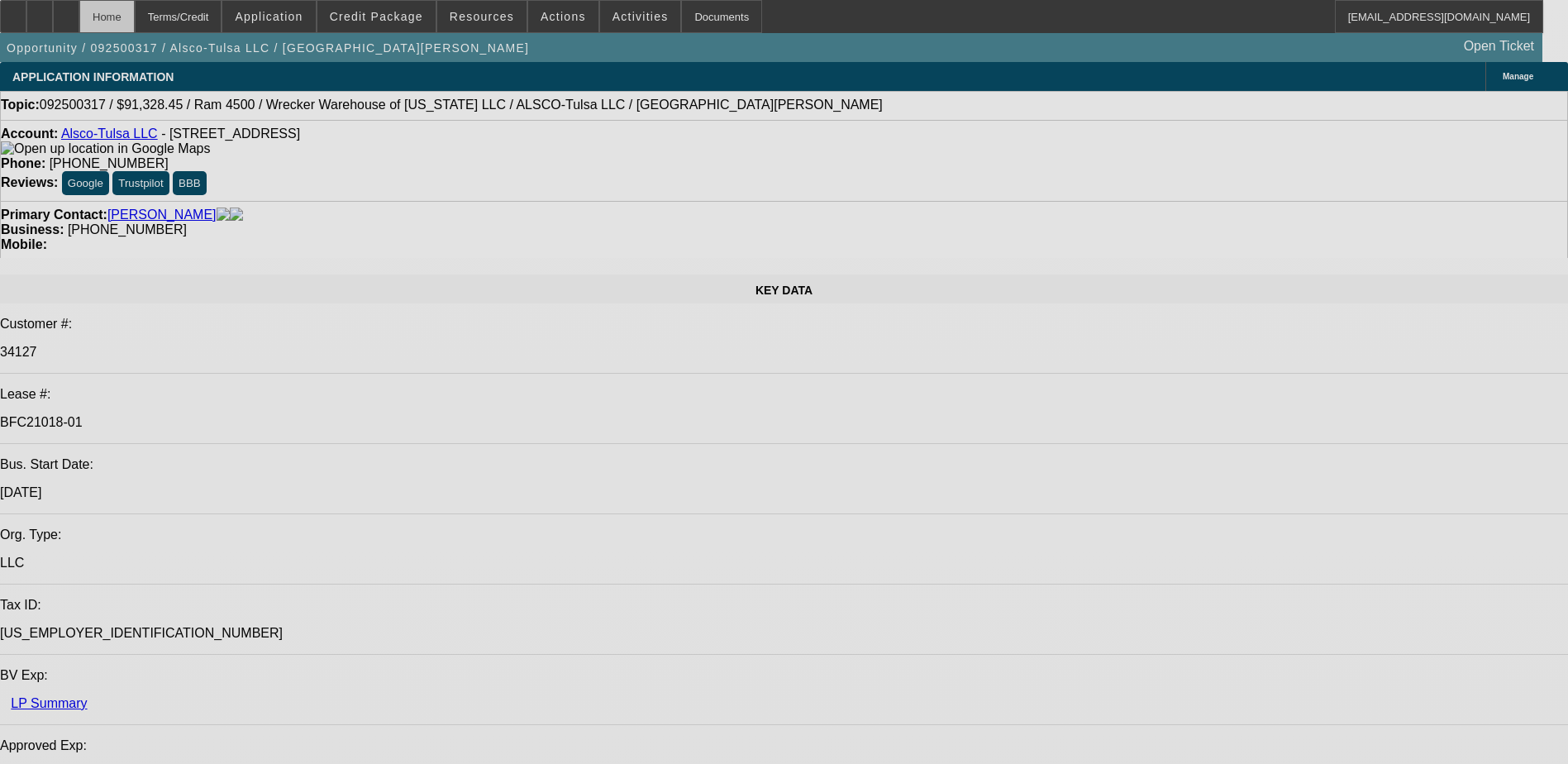
select select "0"
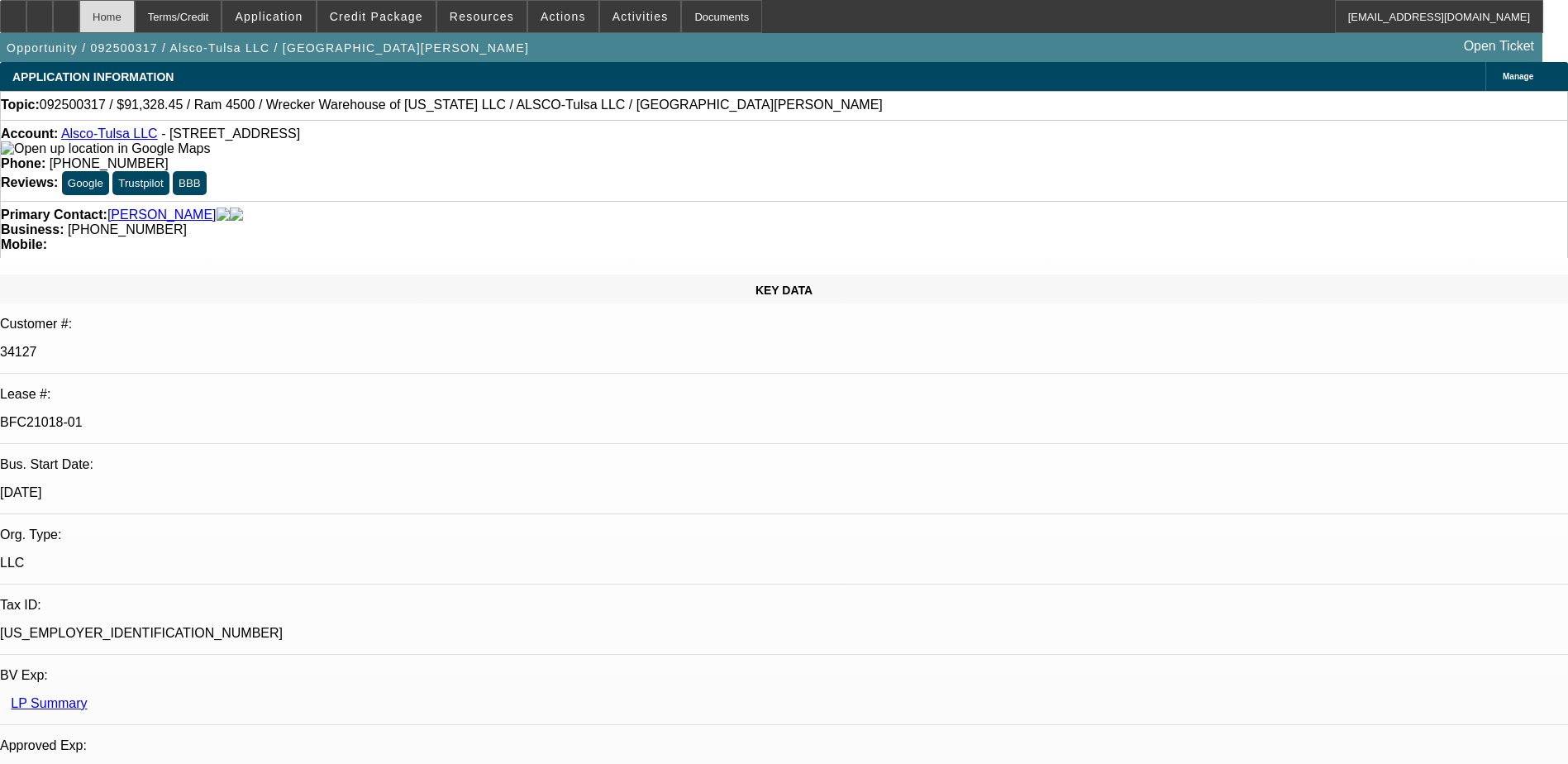
select select "0"
select select "6"
select select "0"
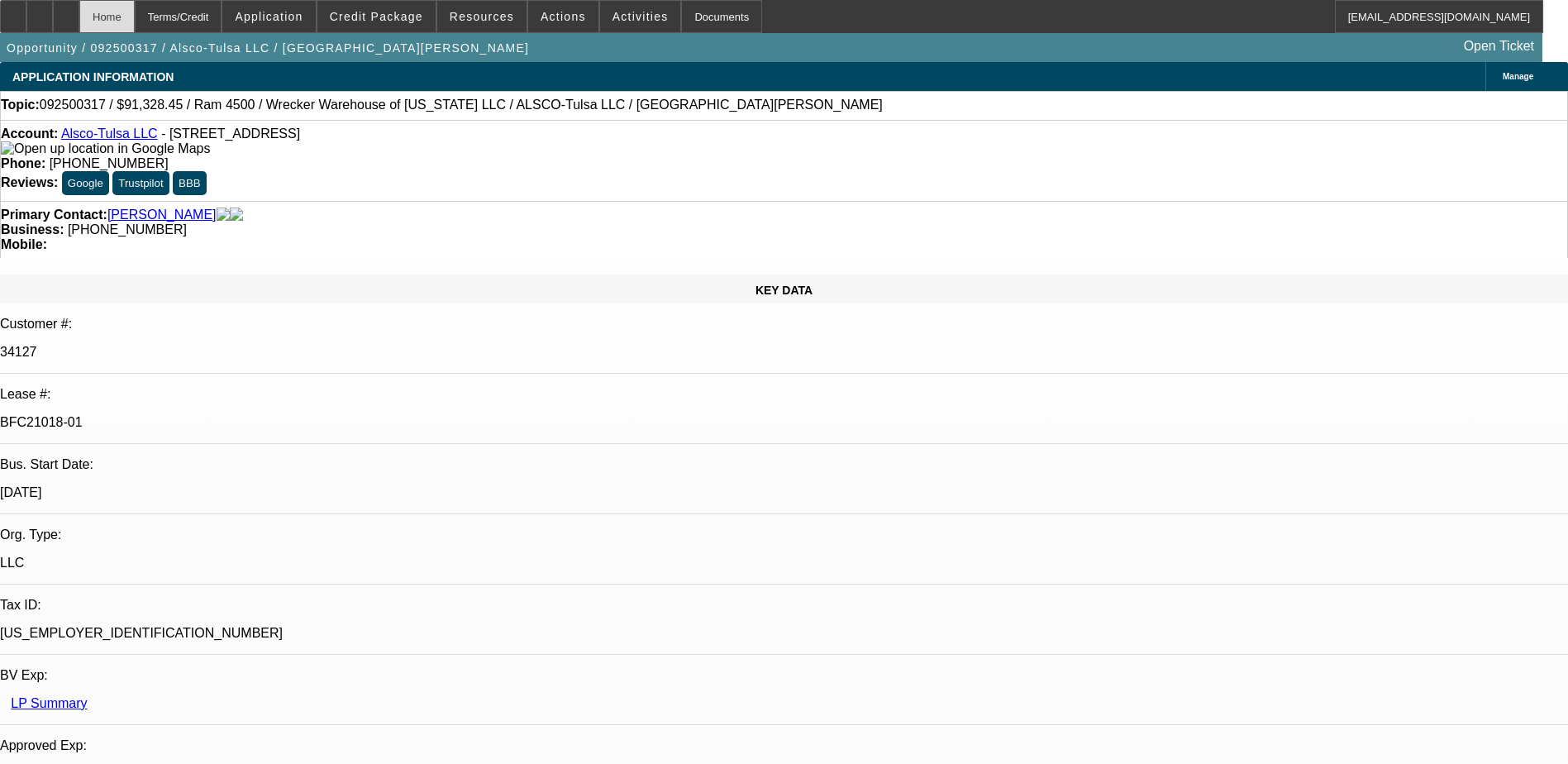
select select "6"
select select "0"
select select "6"
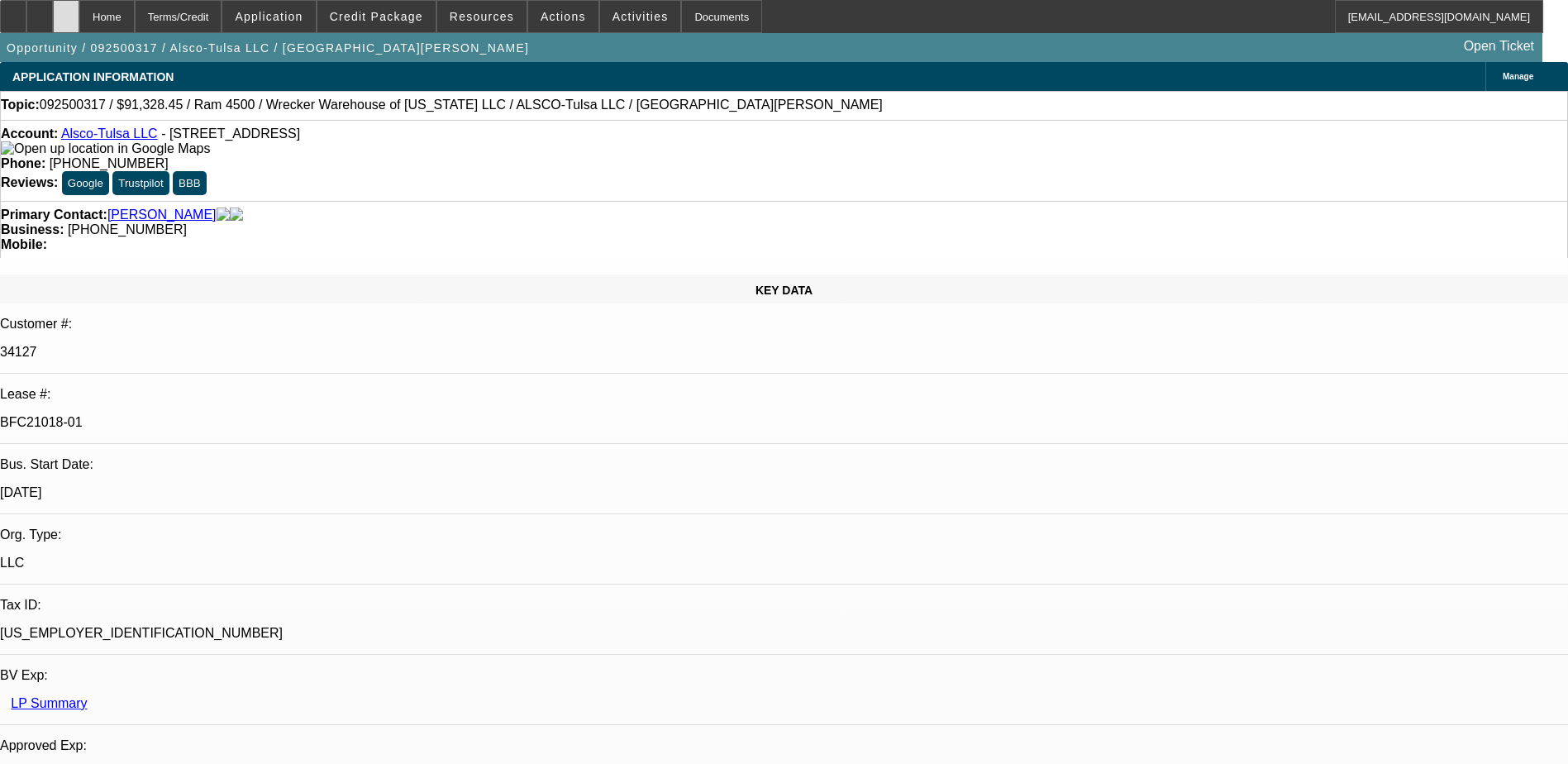
click at [66, 11] on icon at bounding box center [66, 11] width 0 height 0
select select "0"
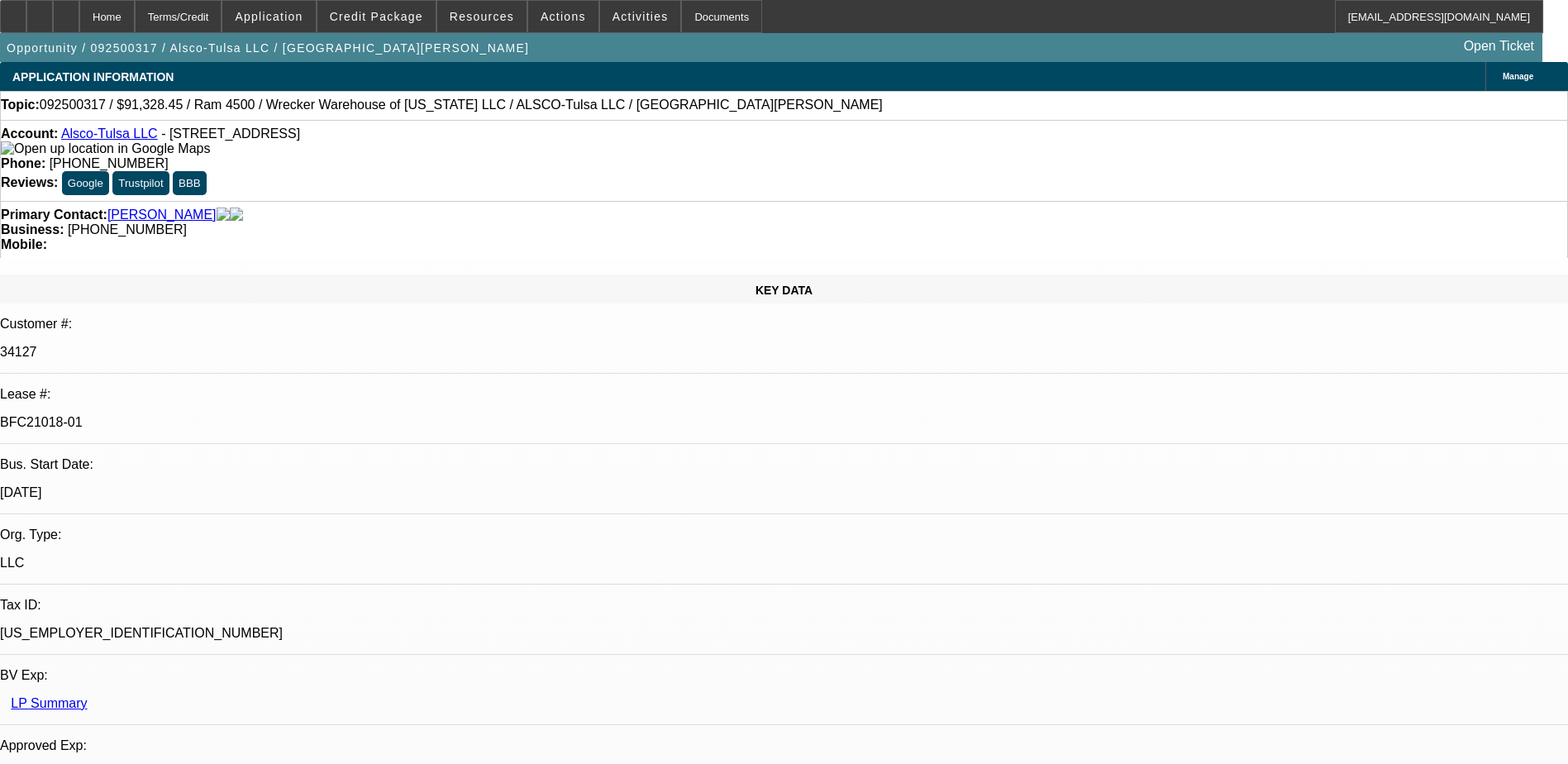
select select "0"
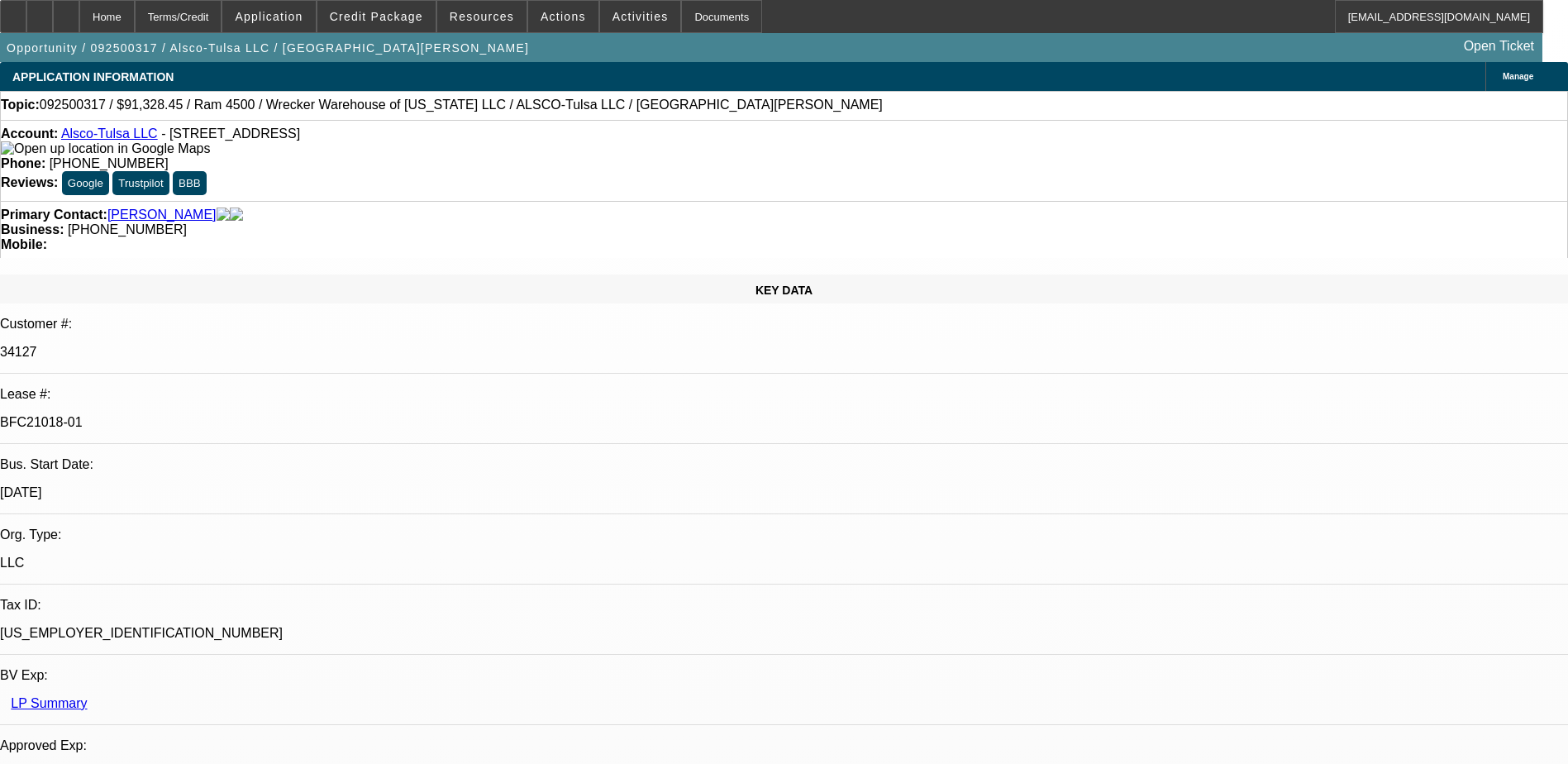
select select "0"
select select "1"
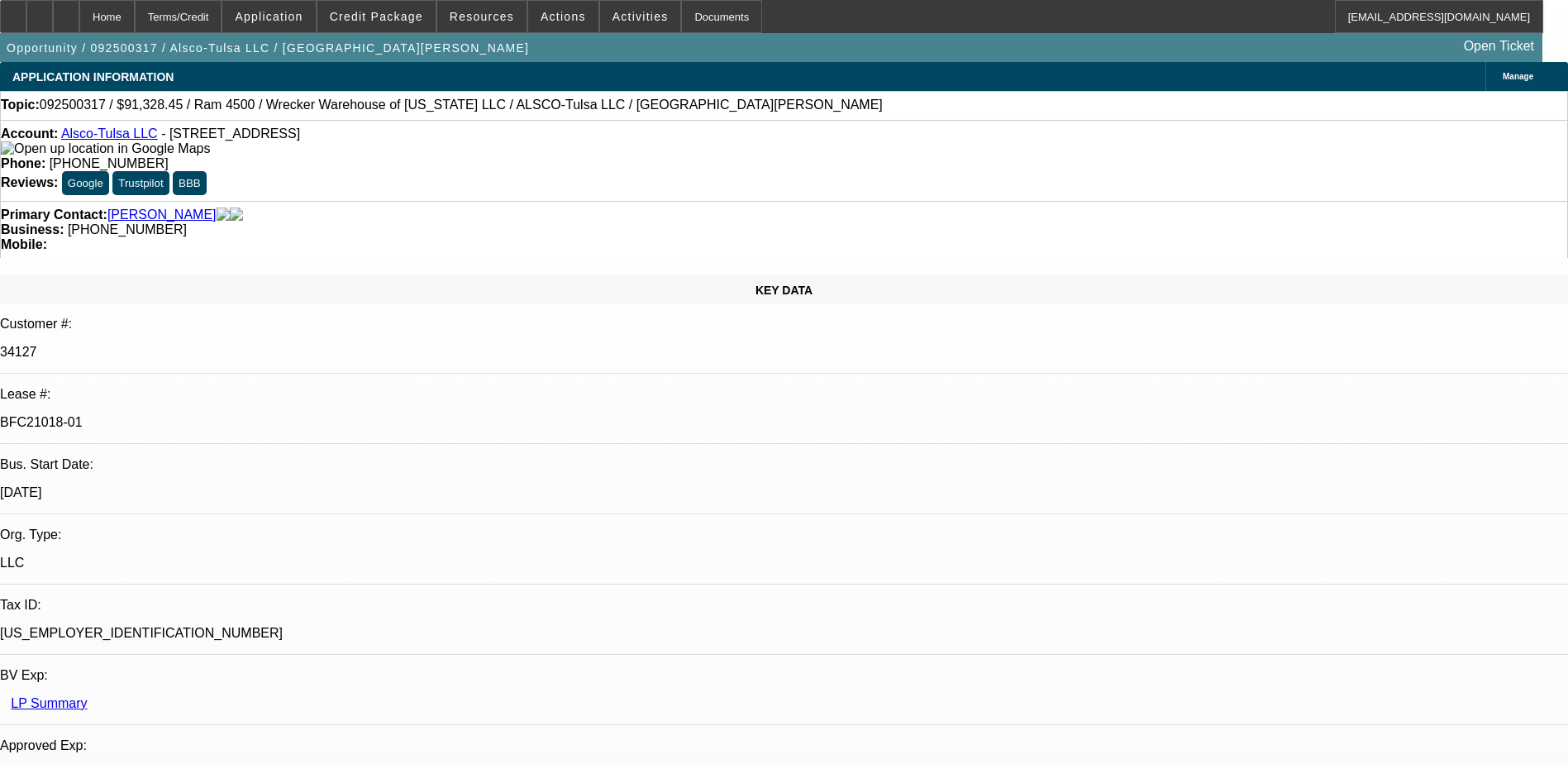
select select "6"
select select "1"
select select "6"
select select "1"
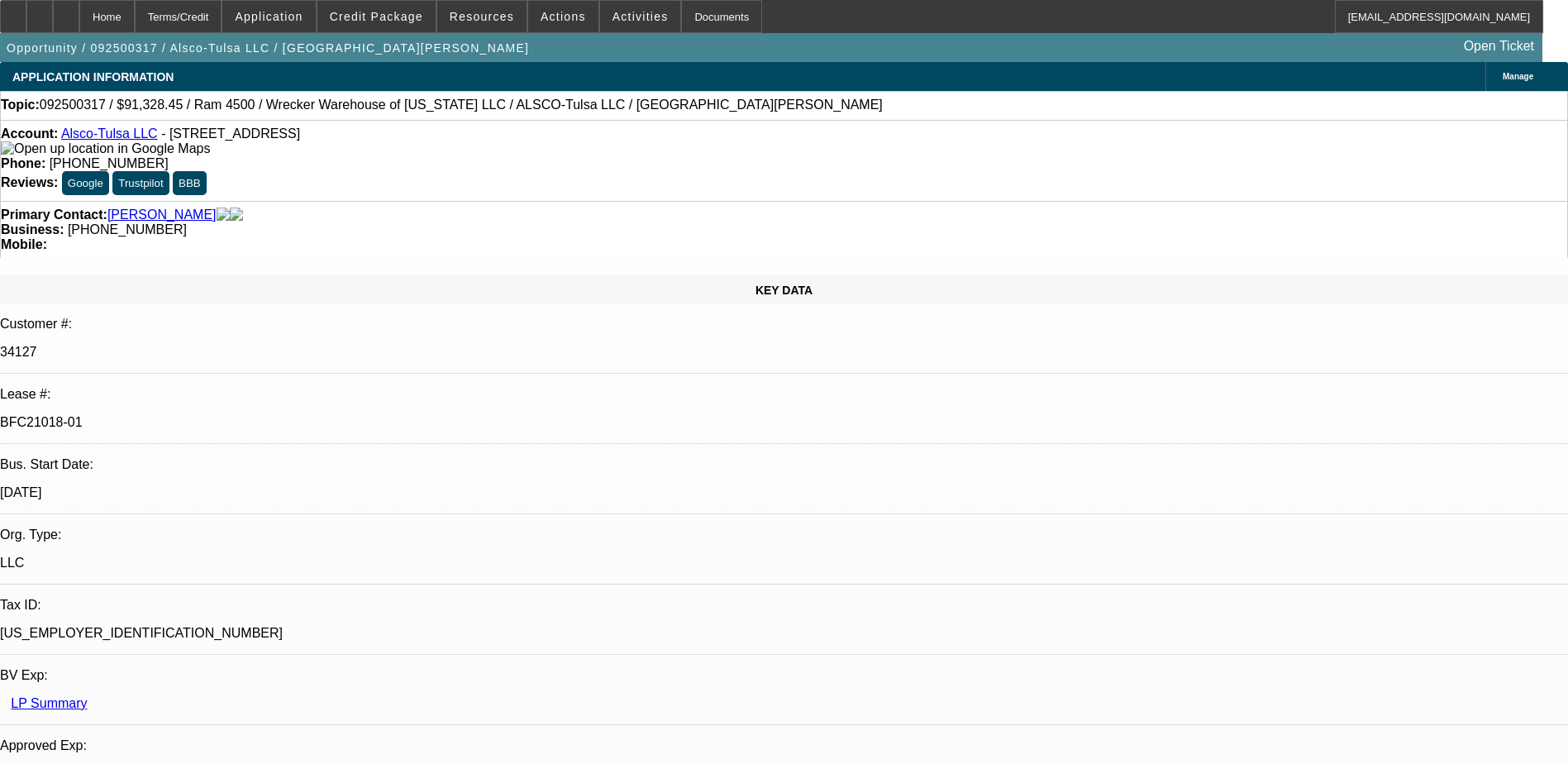
select select "1"
select select "6"
select select "1"
select select "6"
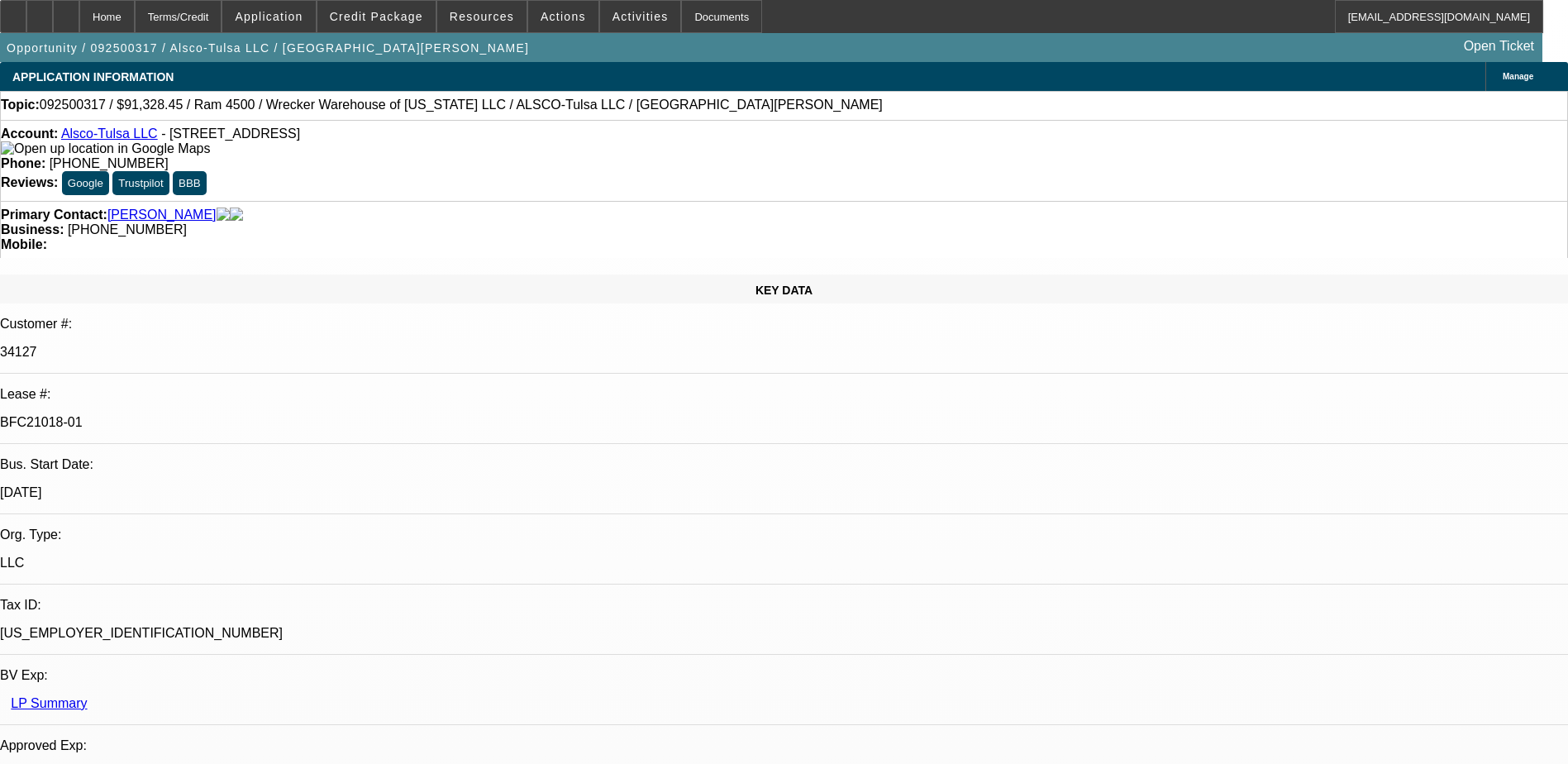
scroll to position [165, 0]
drag, startPoint x: 1269, startPoint y: 549, endPoint x: 1346, endPoint y: 558, distance: 77.5
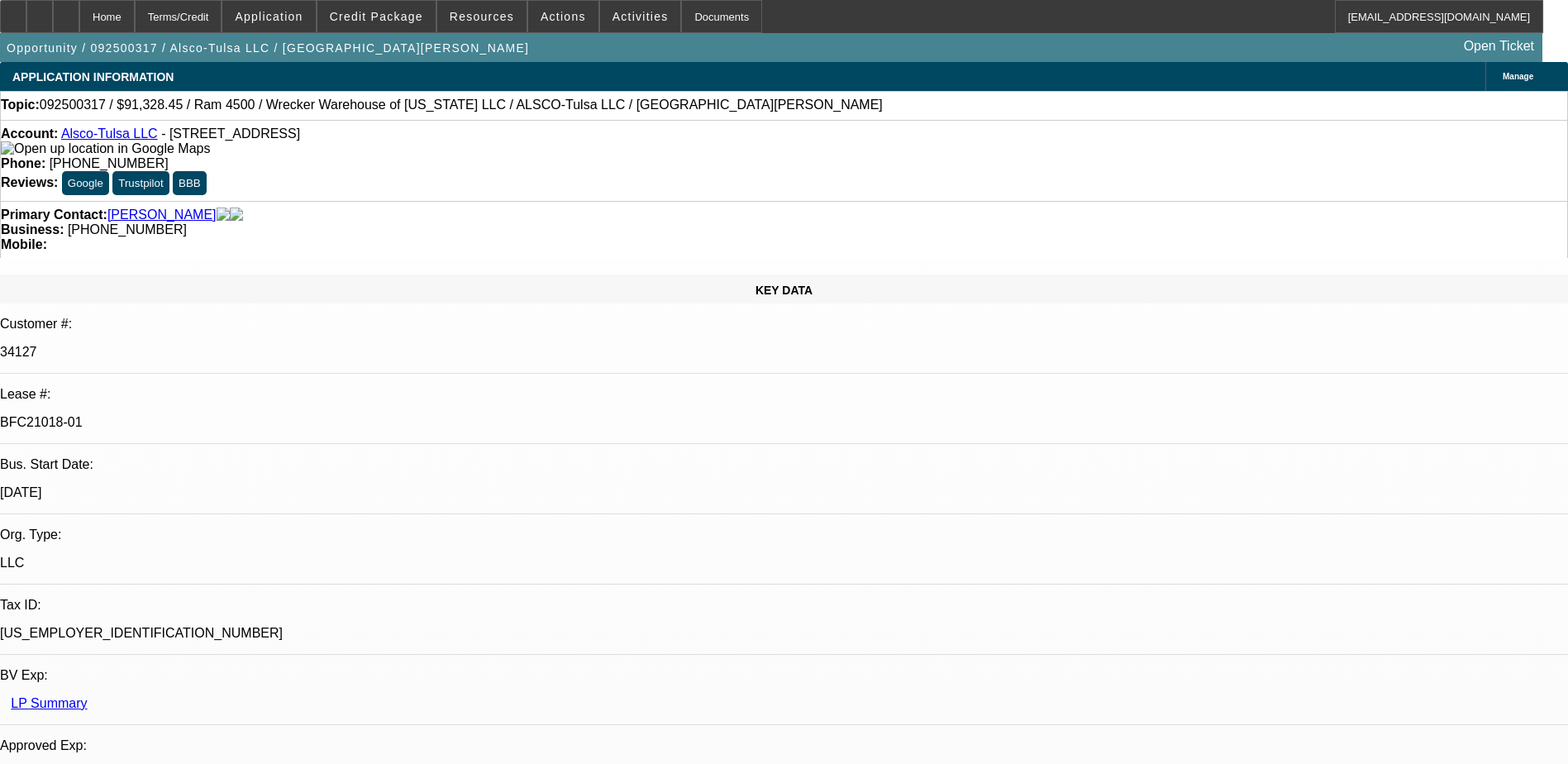
drag, startPoint x: 1321, startPoint y: 547, endPoint x: 1397, endPoint y: 554, distance: 76.3
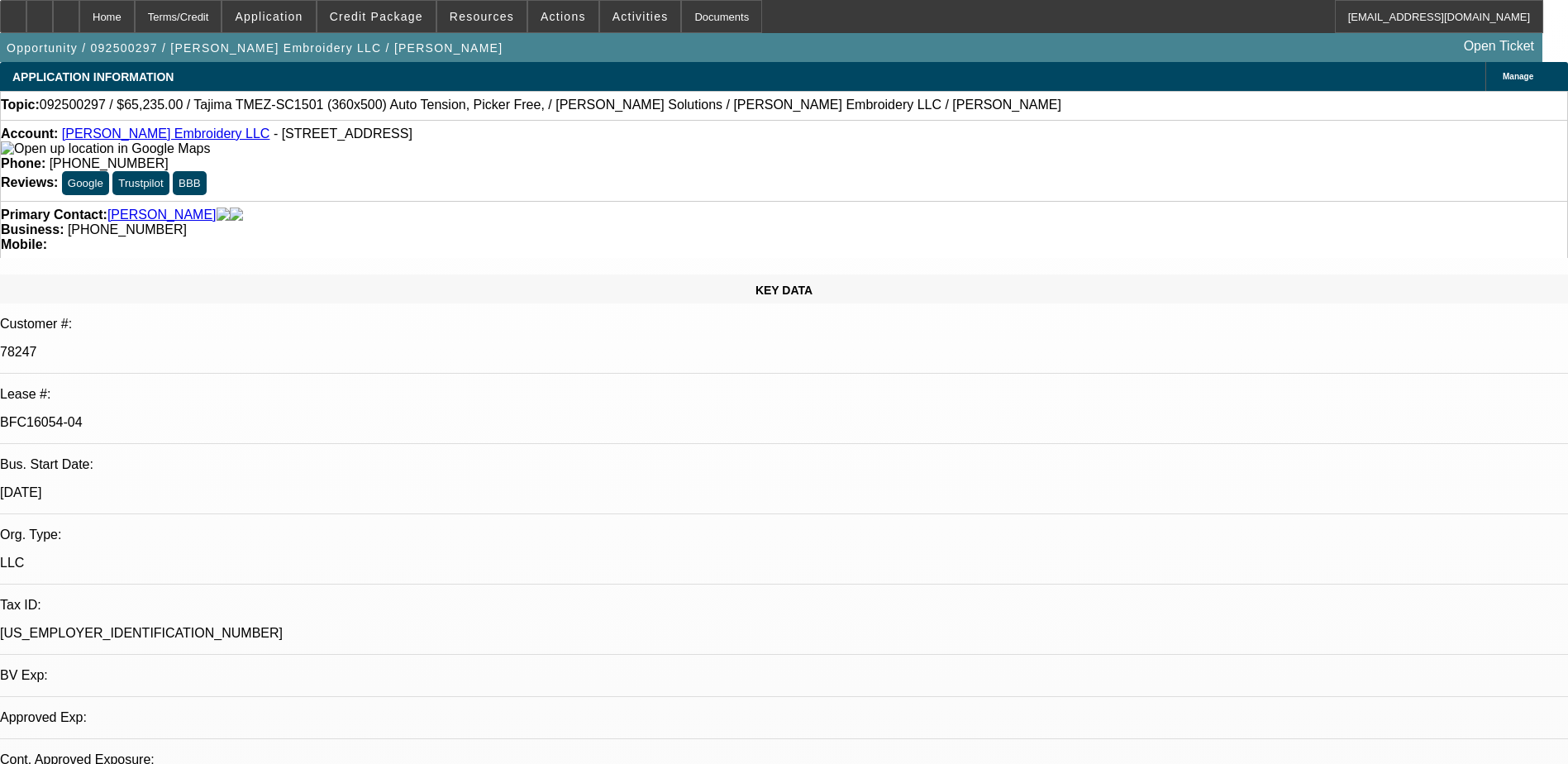
select select "0"
select select "2"
select select "0"
select select "2"
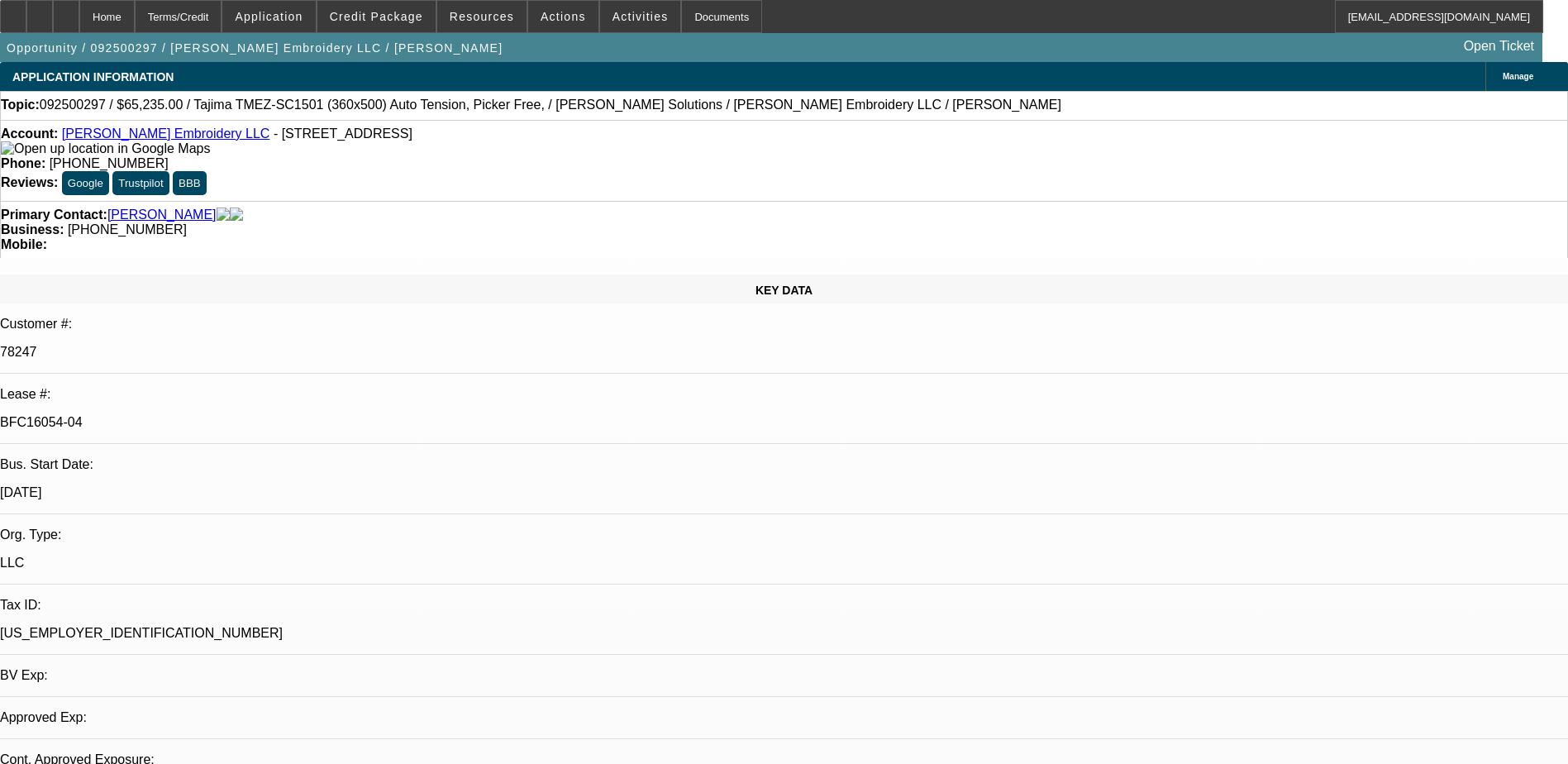
select select "0"
select select "2"
select select "0"
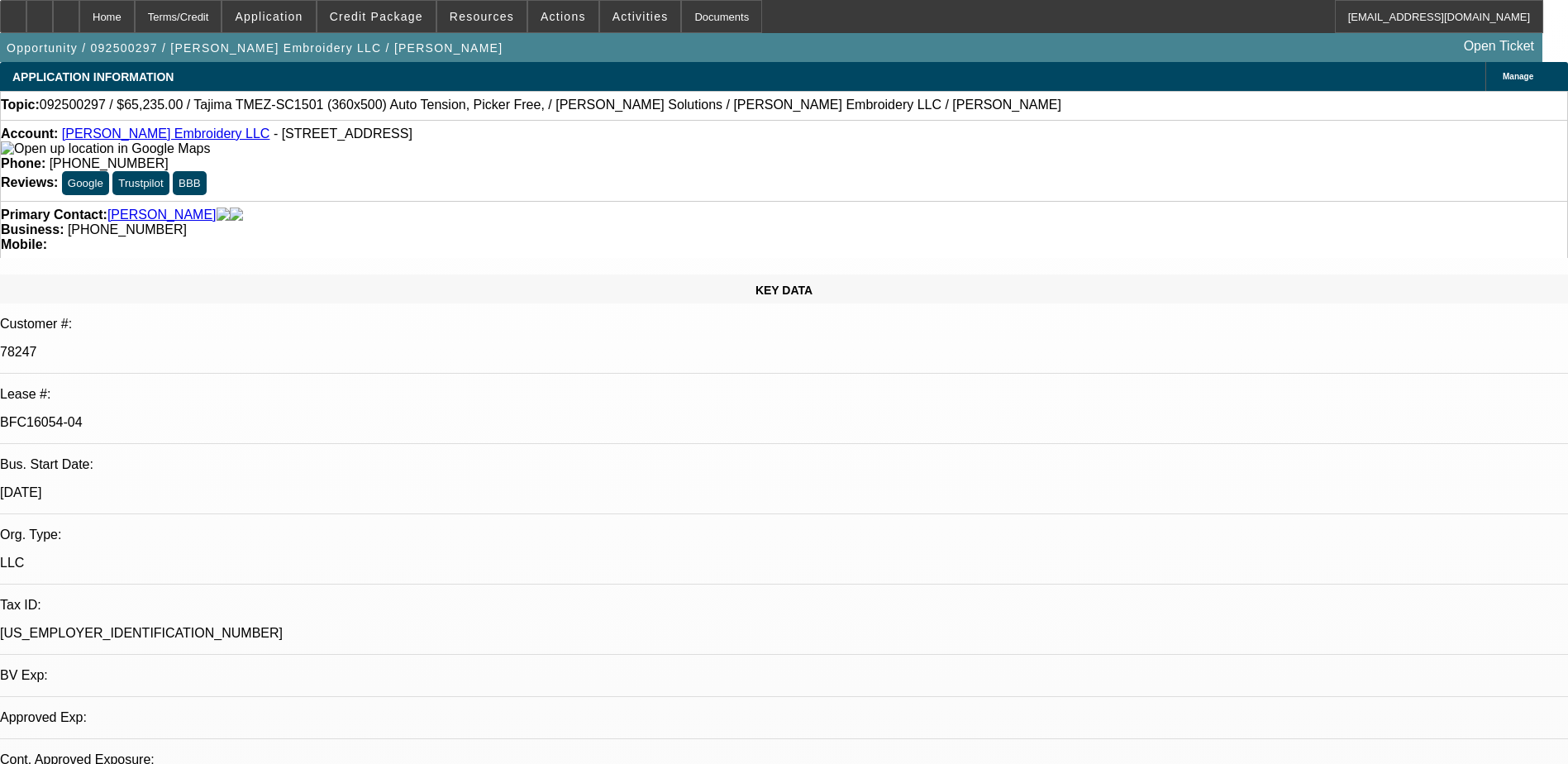
select select "2"
select select "0"
select select "1"
select select "2"
select select "6"
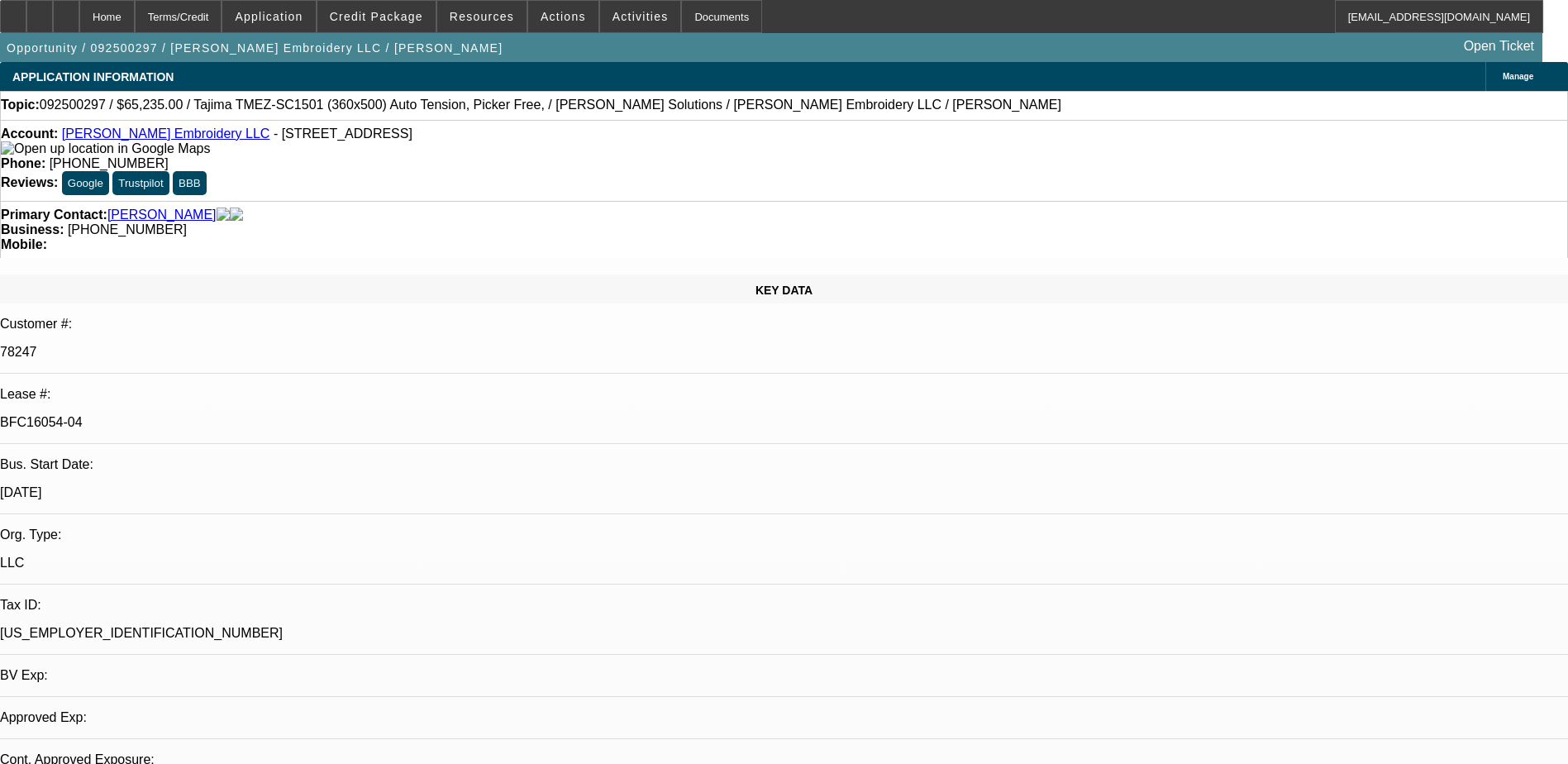
select select "1"
select select "2"
select select "6"
select select "1"
select select "2"
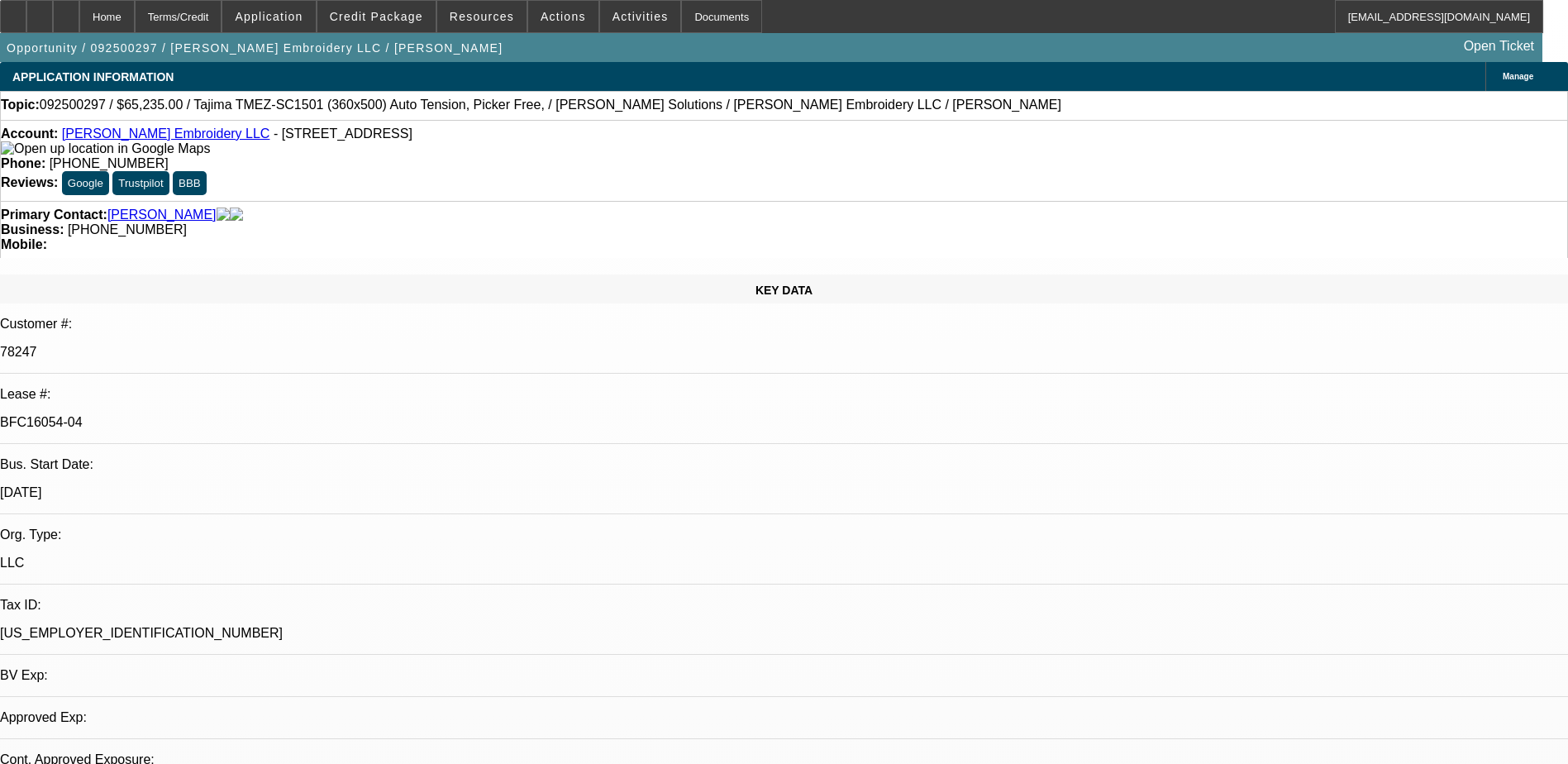
select select "6"
select select "1"
select select "2"
select select "6"
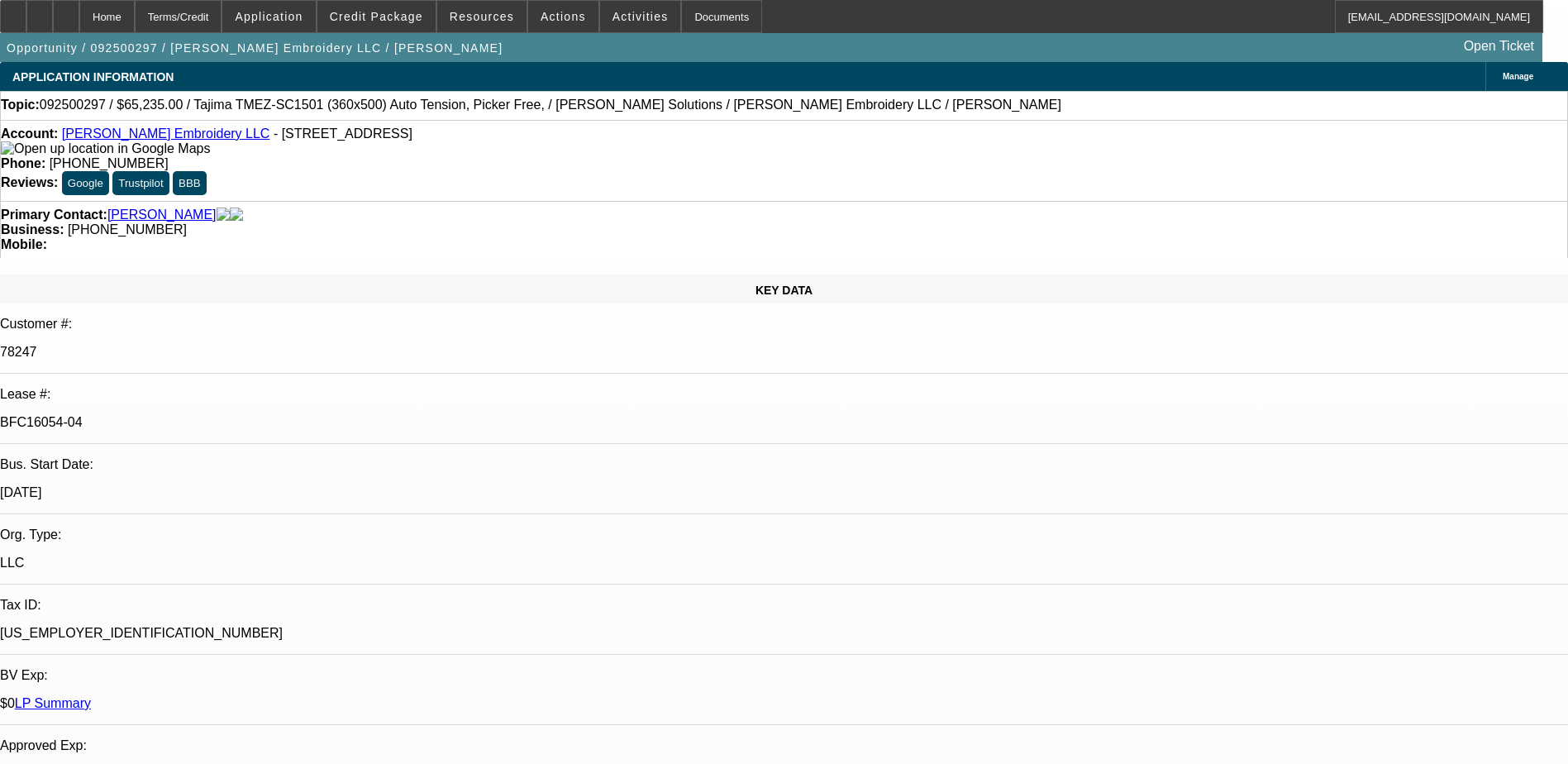
click at [79, 15] on div at bounding box center [65, 16] width 27 height 33
select select "0"
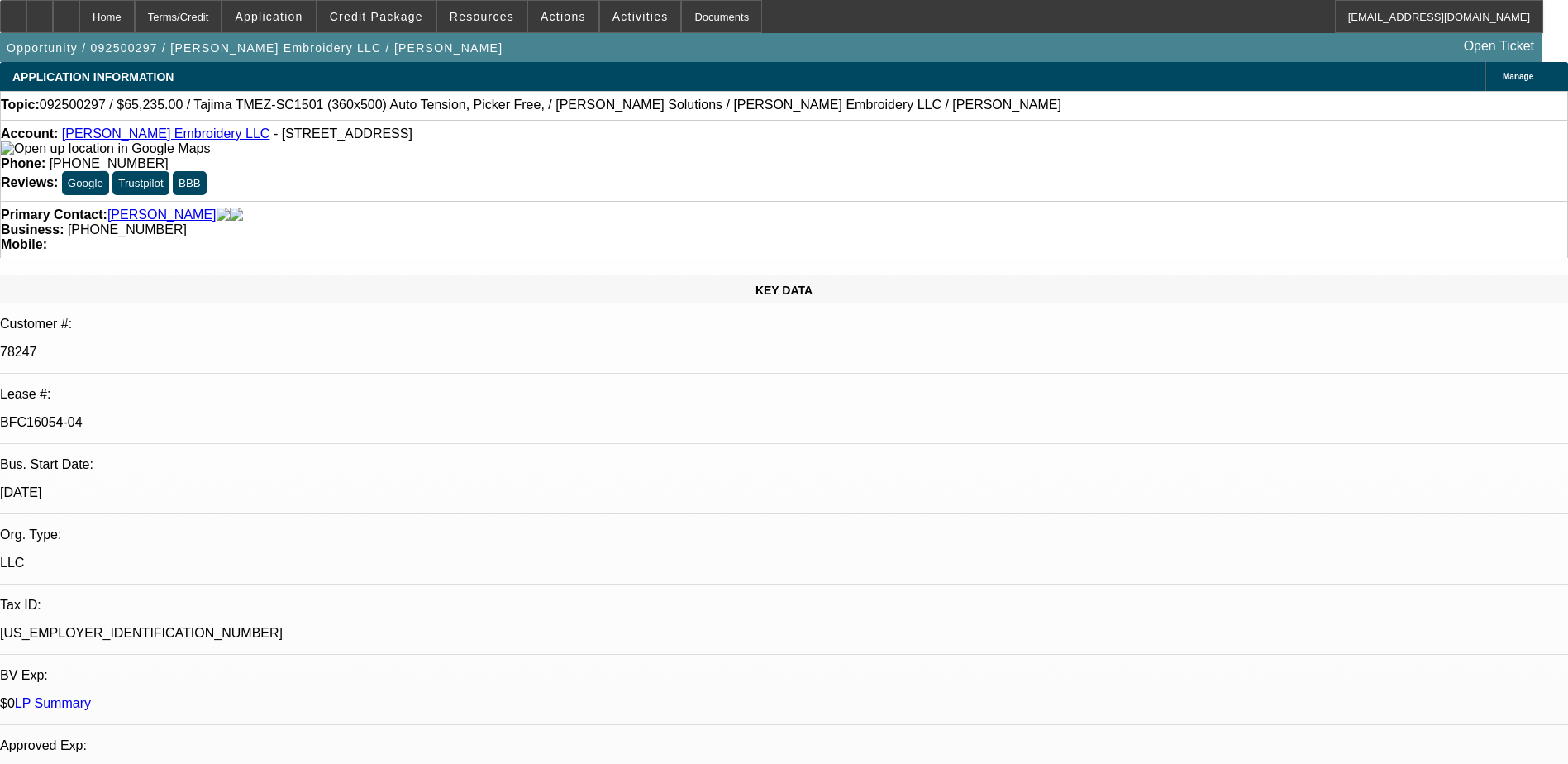
select select "2"
select select "0"
select select "6"
select select "0"
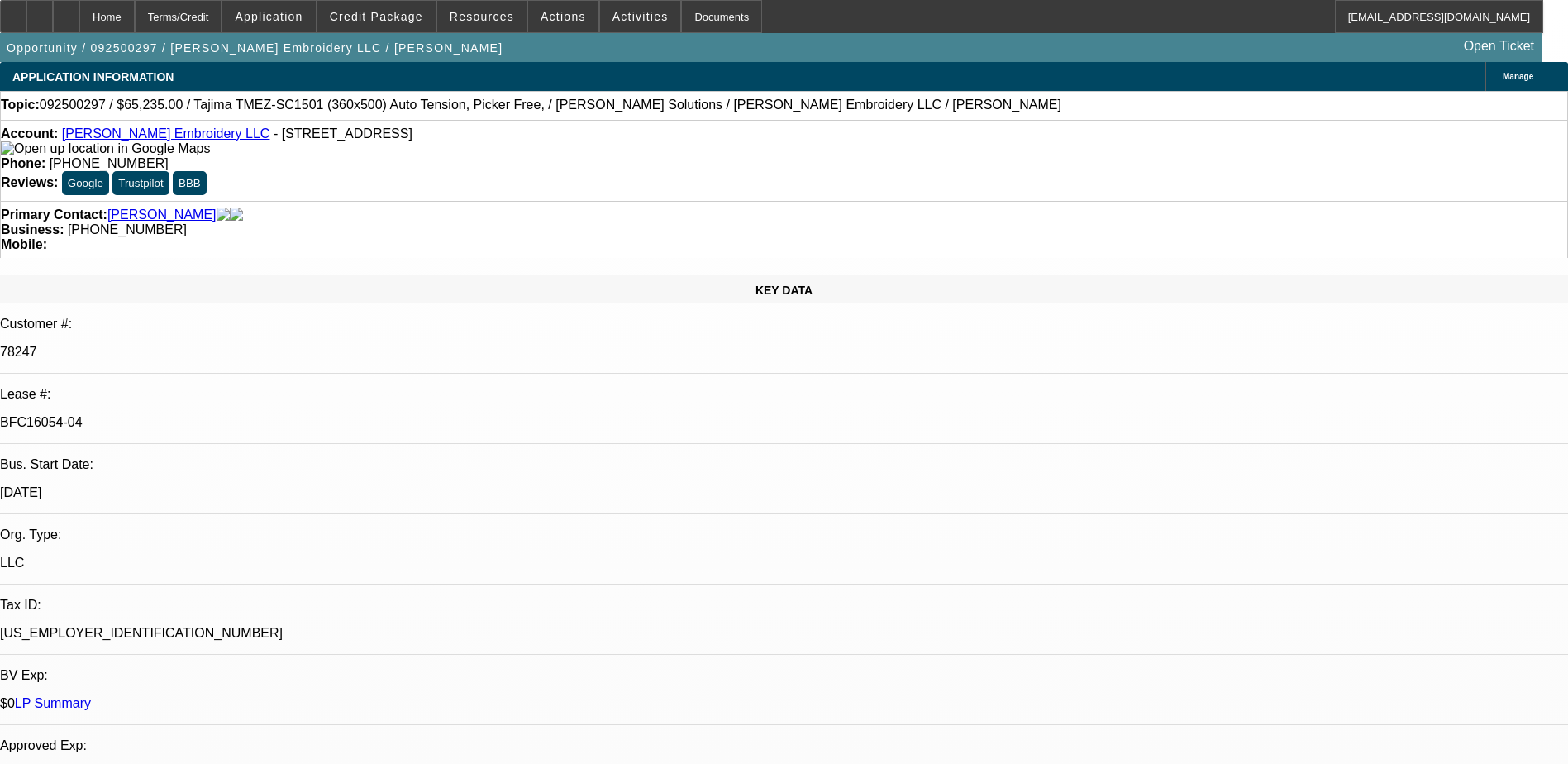
select select "2"
select select "0"
select select "6"
select select "0"
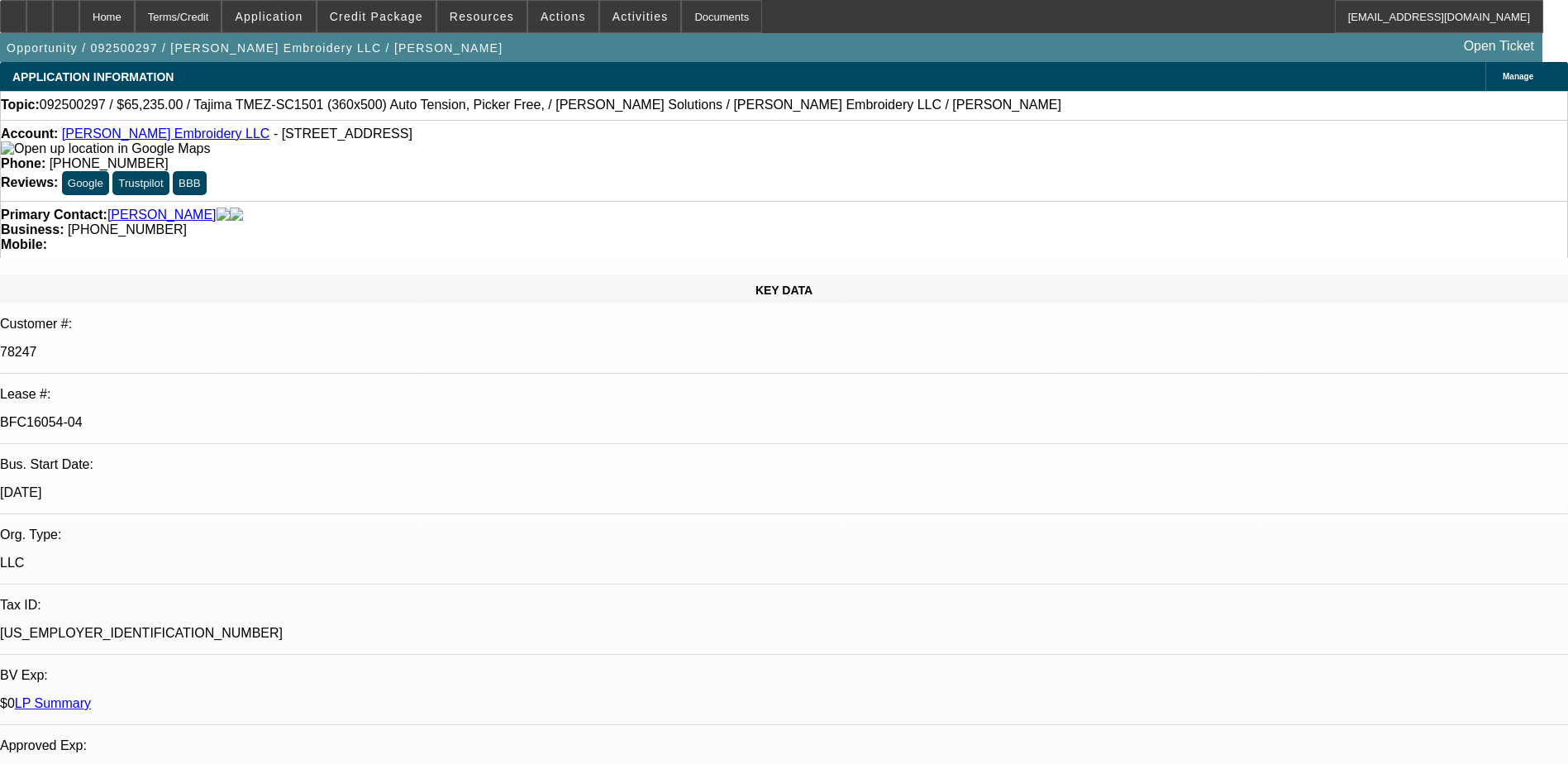
select select "2"
select select "0"
select select "6"
select select "0"
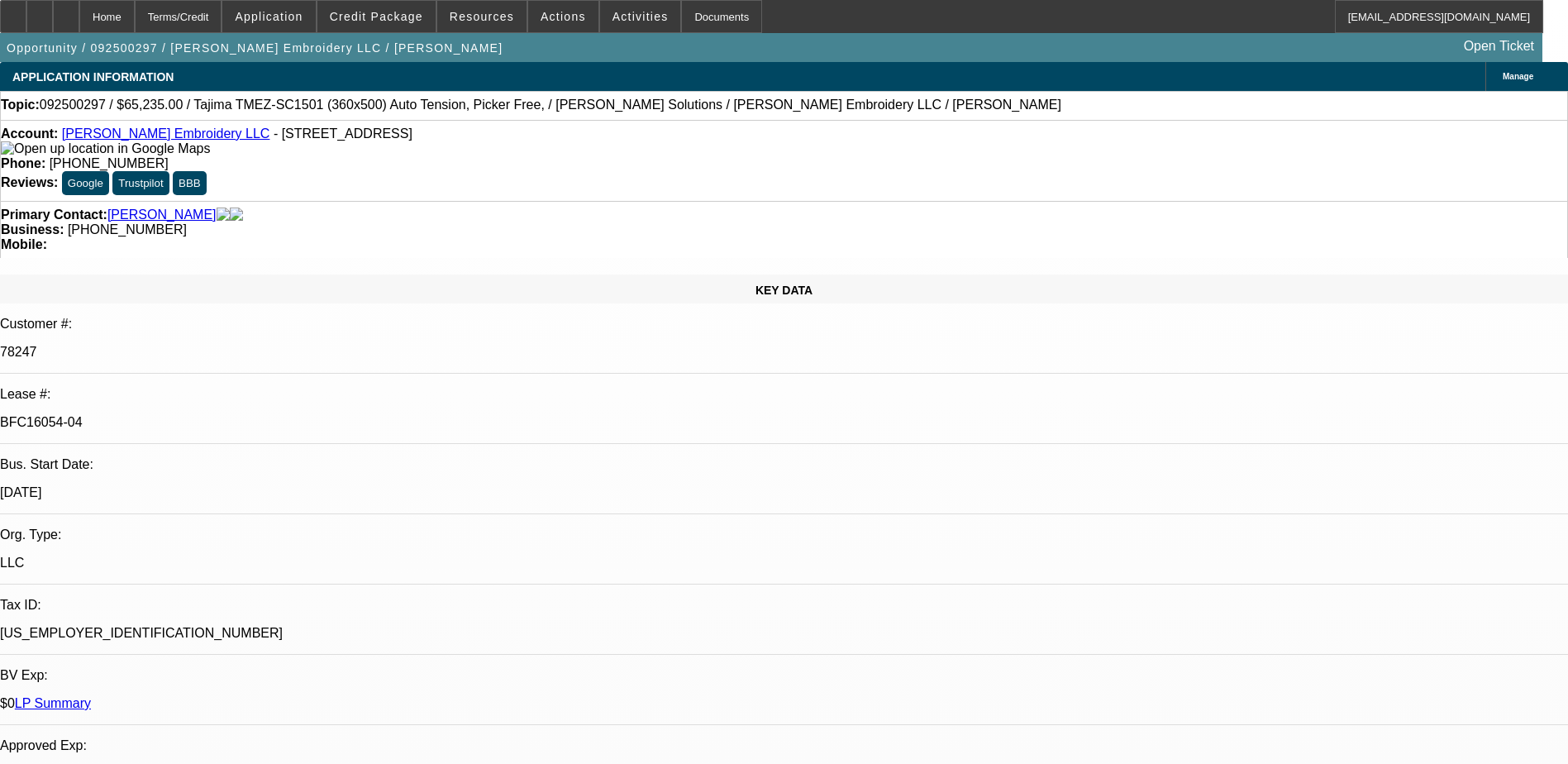
select select "2"
select select "0"
select select "6"
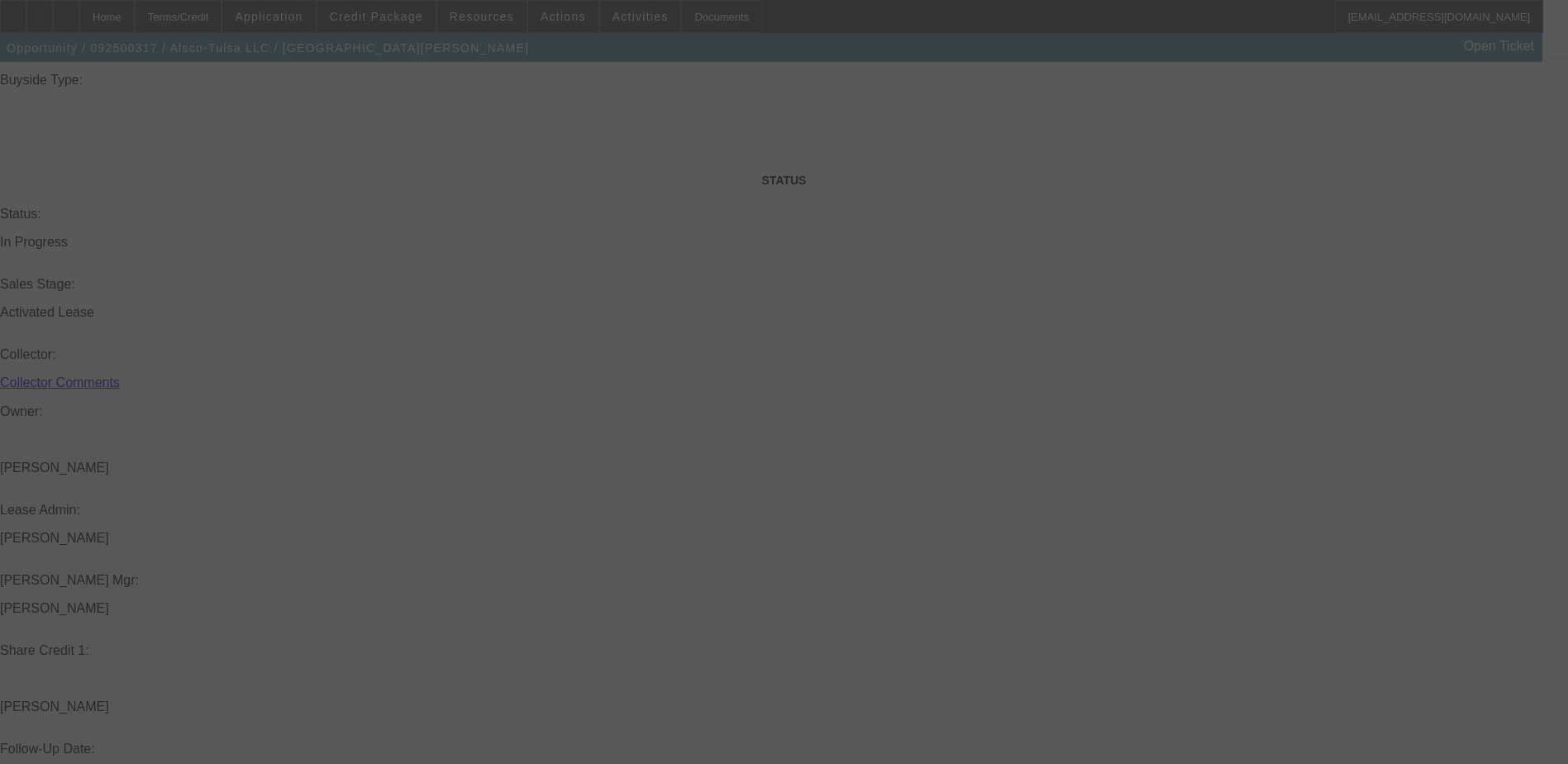
scroll to position [1936, 0]
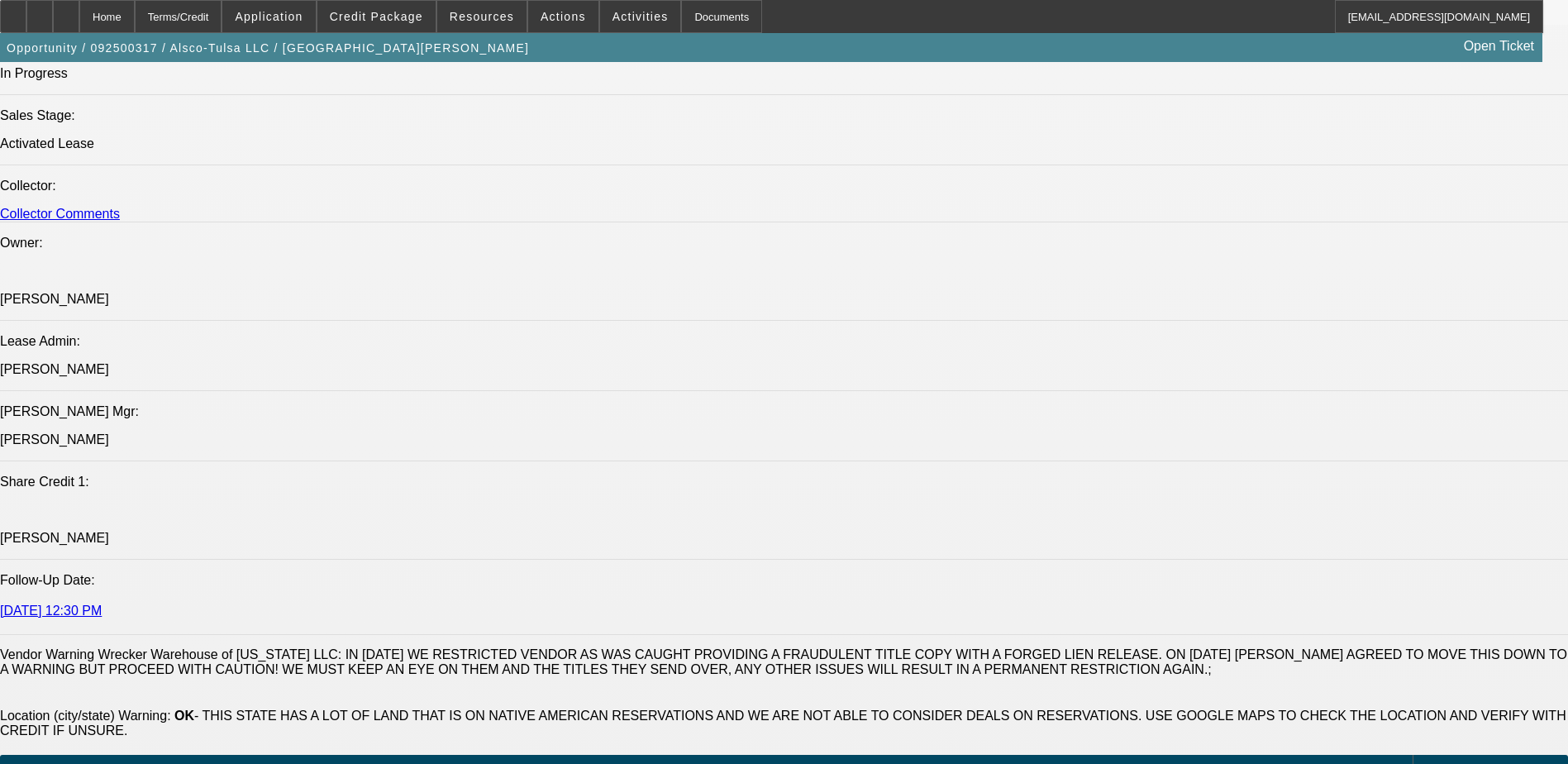
select select "0"
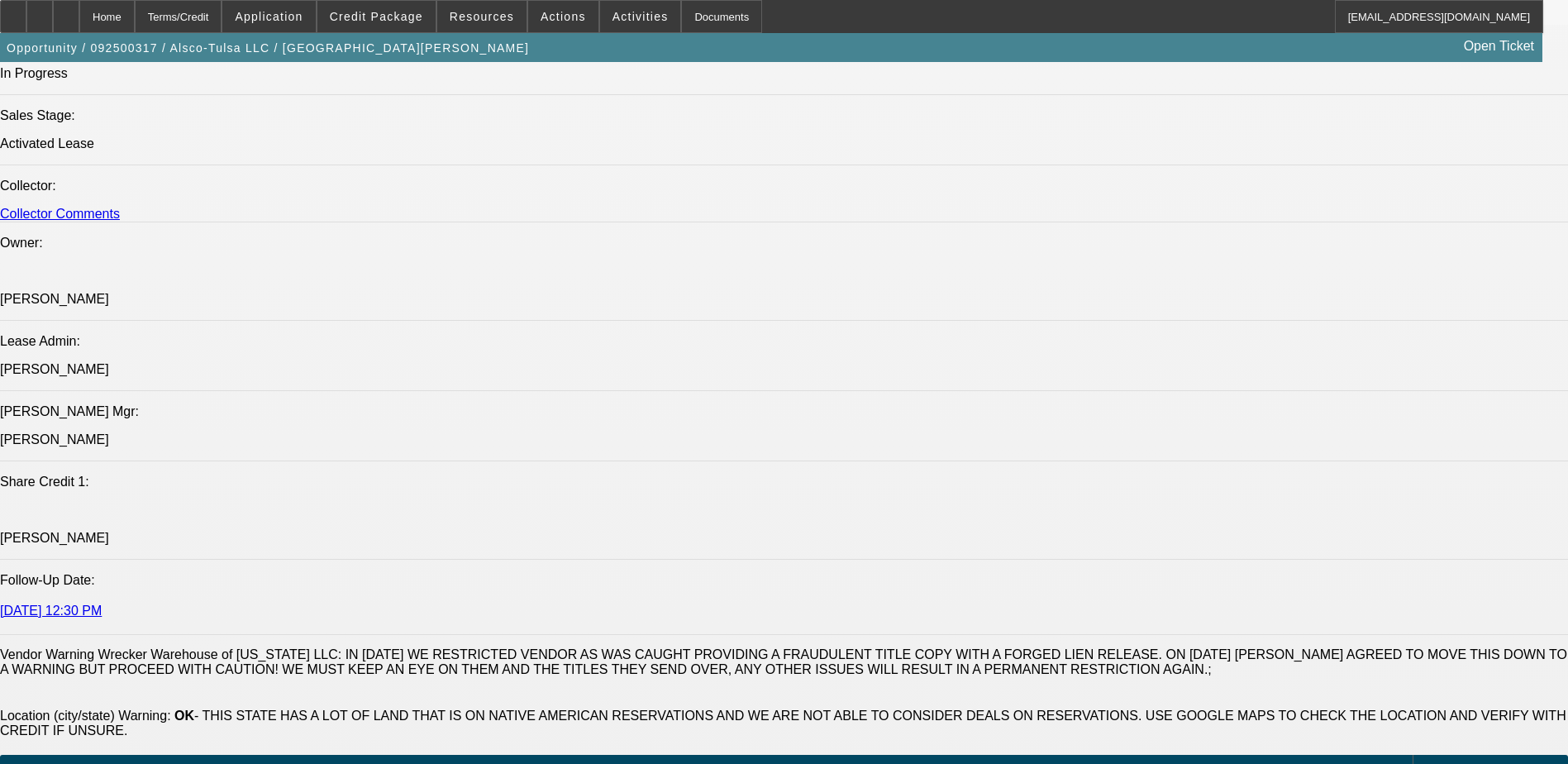
select select "0"
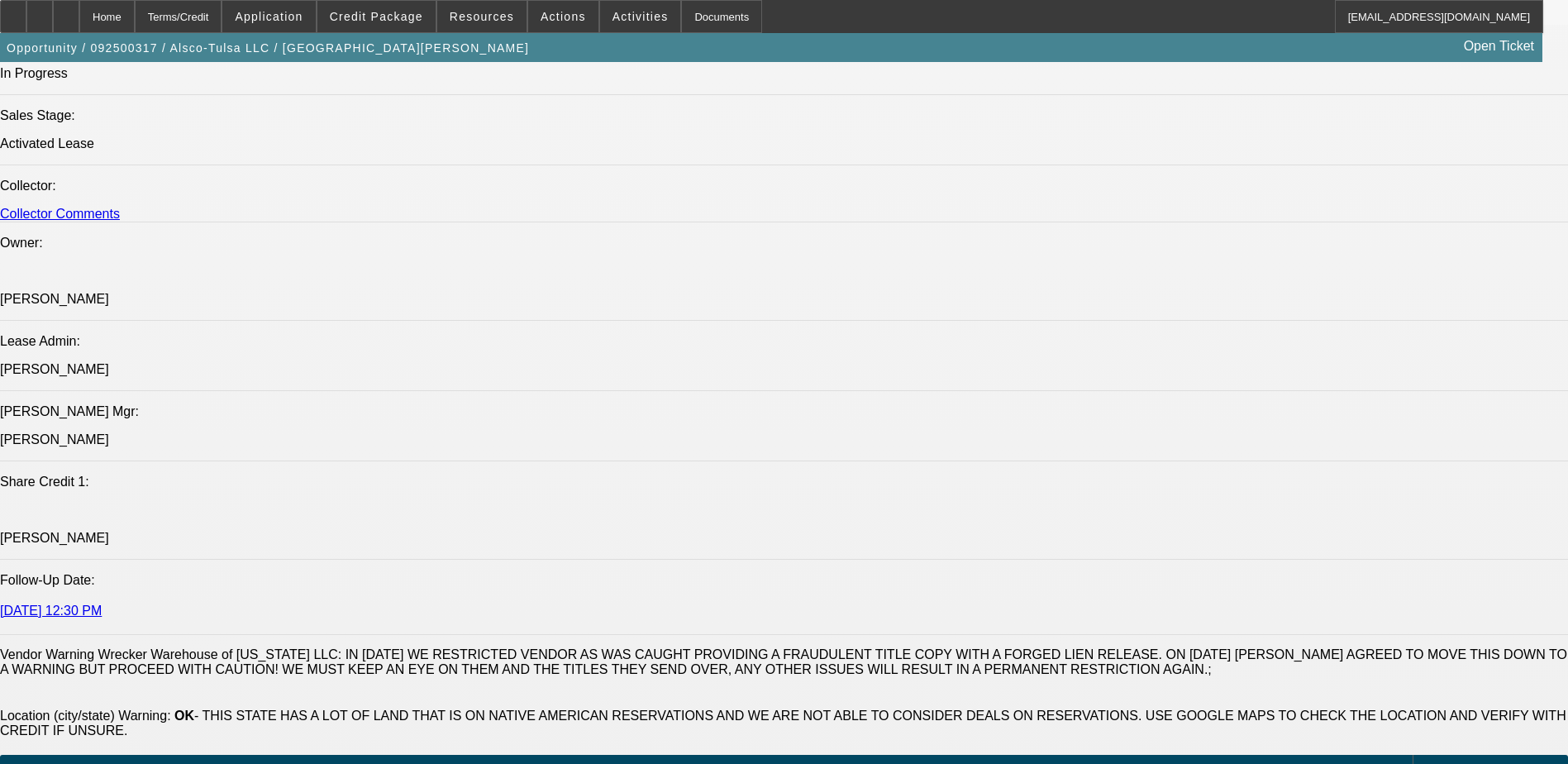
select select "0"
select select "1"
select select "6"
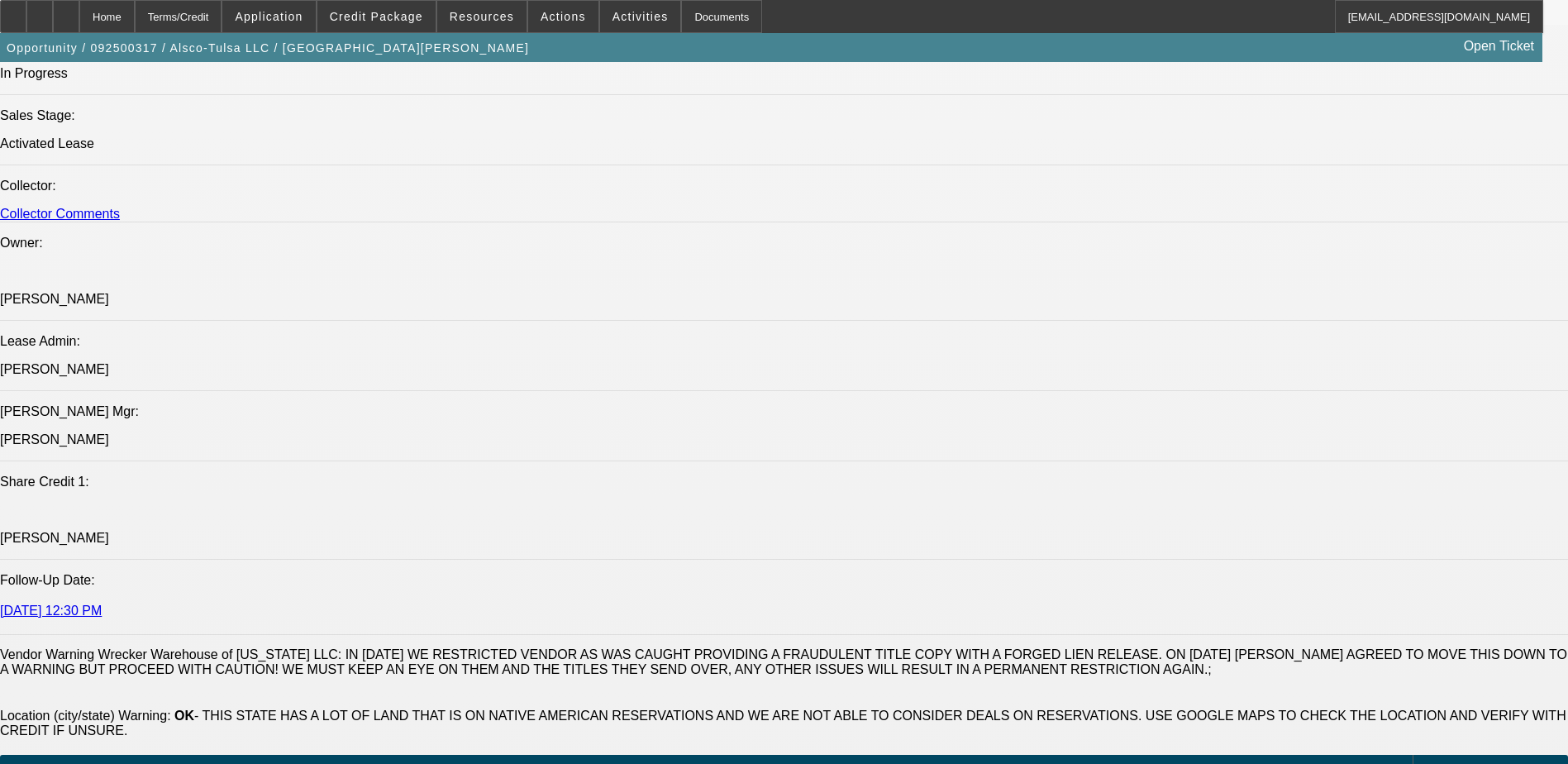
select select "1"
select select "6"
select select "1"
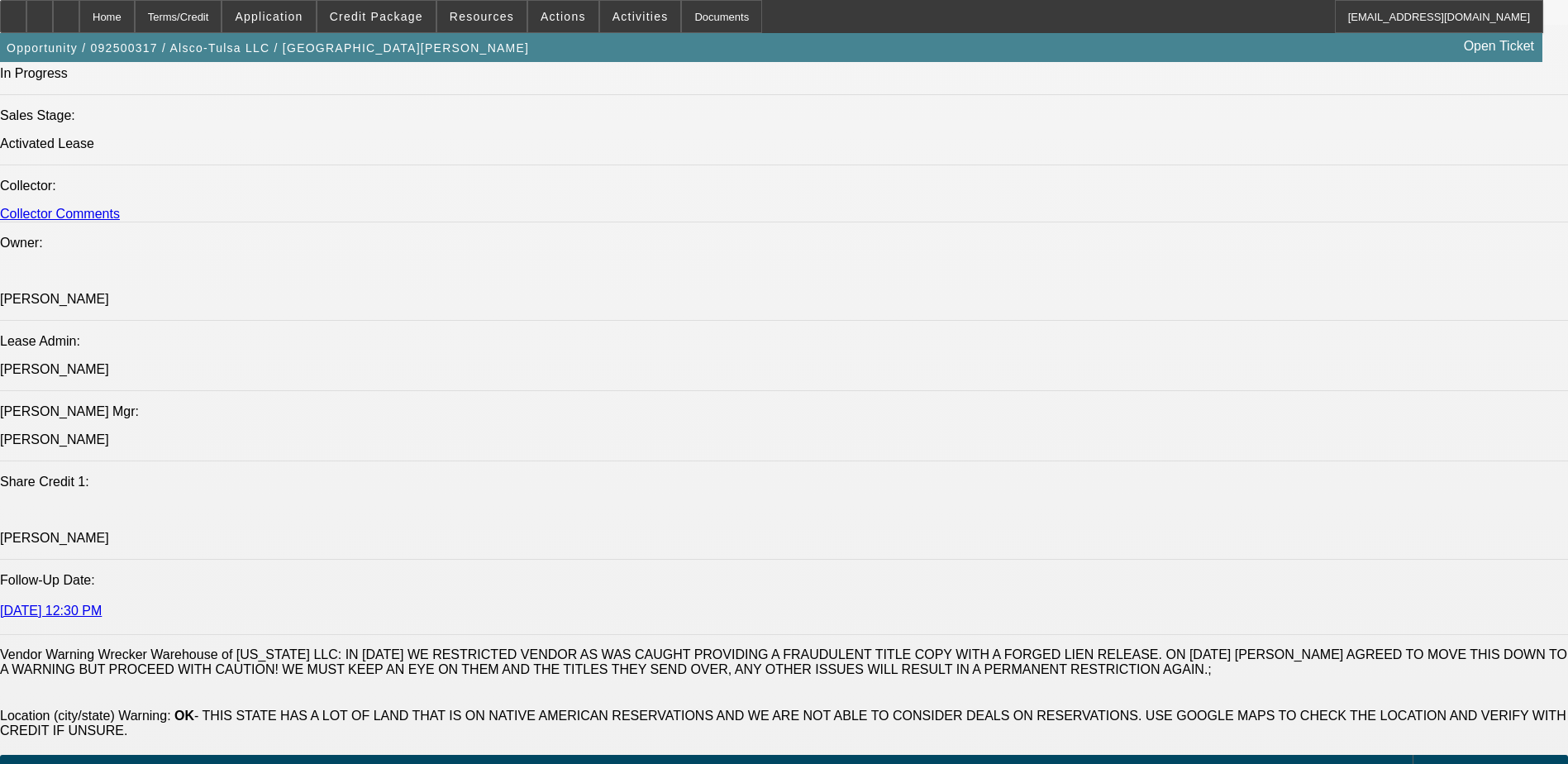
select select "6"
select select "1"
select select "6"
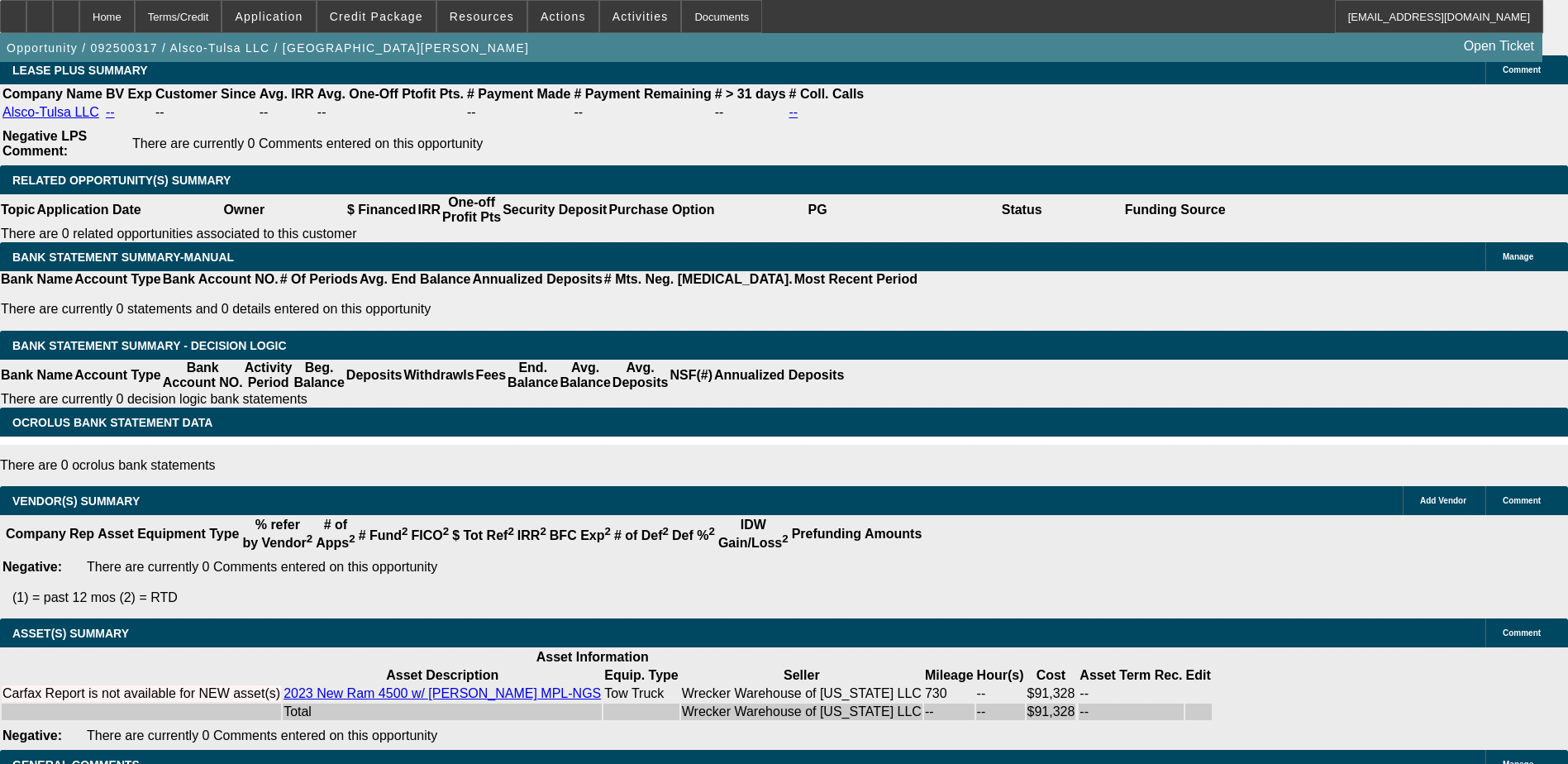
scroll to position [3105, 0]
